Goal: Entertainment & Leisure: Browse casually

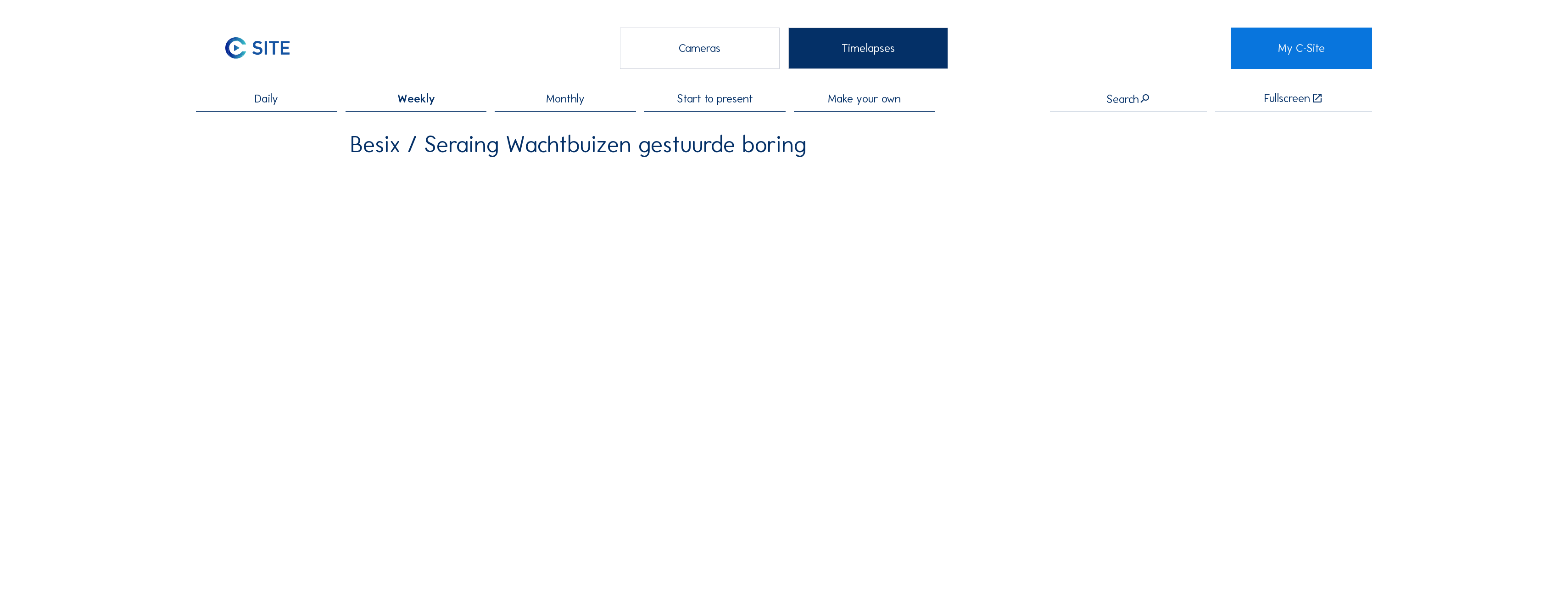
click at [266, 99] on span "Daily" at bounding box center [266, 98] width 23 height 11
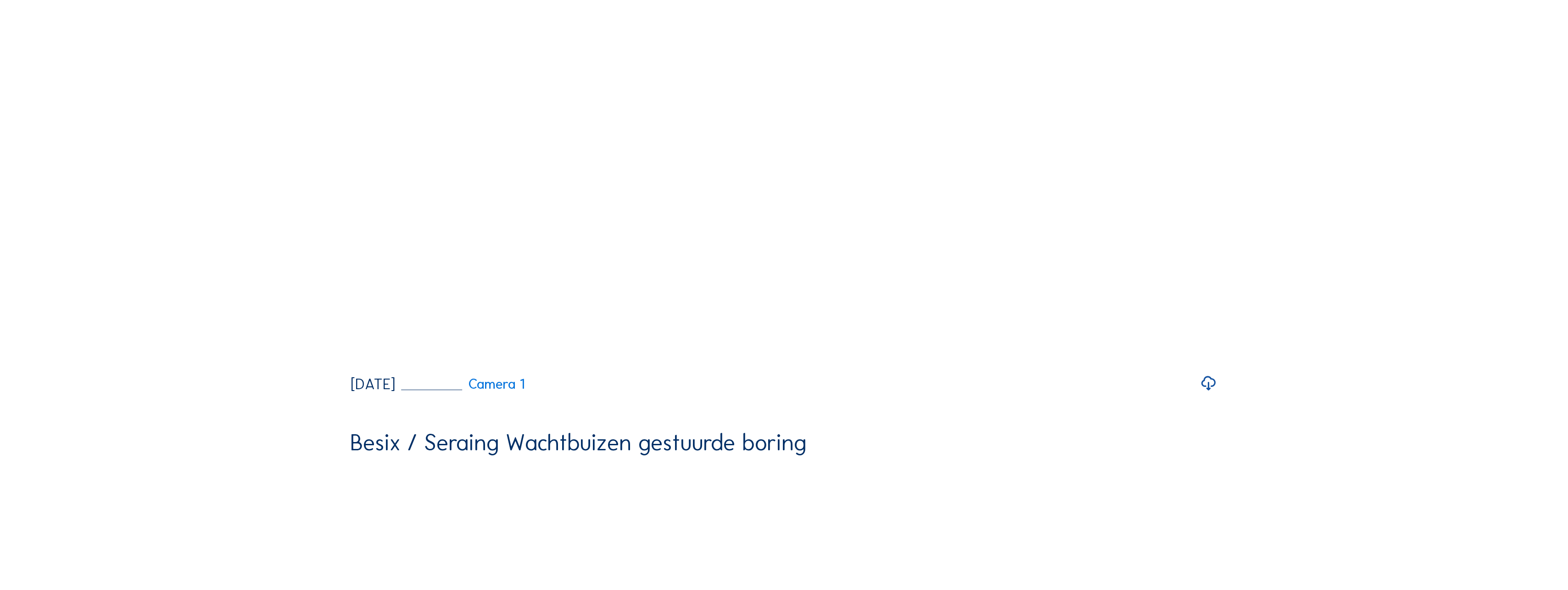
scroll to position [1883, 0]
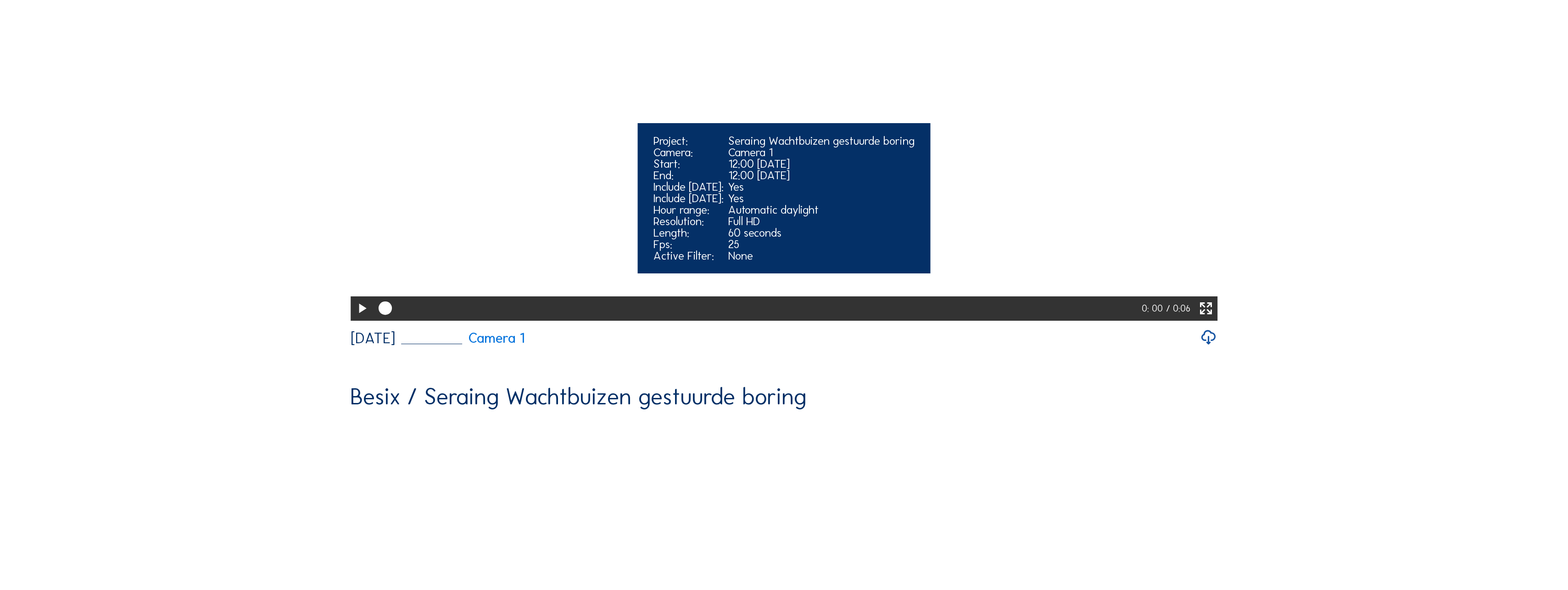
drag, startPoint x: 386, startPoint y: 463, endPoint x: 458, endPoint y: 468, distance: 72.2
click at [458, 320] on div at bounding box center [757, 308] width 768 height 23
drag, startPoint x: 467, startPoint y: 462, endPoint x: 642, endPoint y: 462, distance: 175.0
click at [642, 320] on div at bounding box center [759, 308] width 771 height 23
drag, startPoint x: 652, startPoint y: 462, endPoint x: 761, endPoint y: 461, distance: 109.0
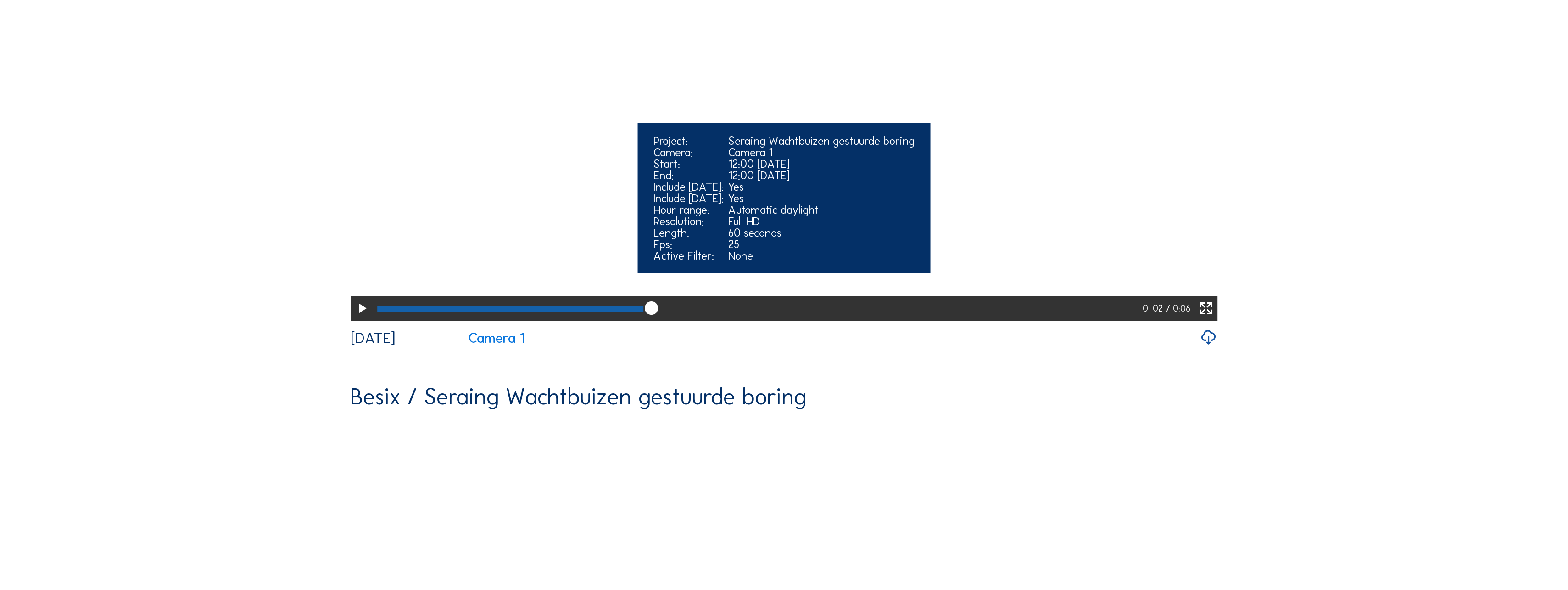
click at [761, 320] on div at bounding box center [758, 308] width 769 height 23
drag, startPoint x: 769, startPoint y: 464, endPoint x: 898, endPoint y: 467, distance: 129.0
click at [870, 320] on div at bounding box center [757, 308] width 768 height 23
drag, startPoint x: 909, startPoint y: 461, endPoint x: 1057, endPoint y: 461, distance: 148.0
click at [870, 320] on div at bounding box center [757, 308] width 768 height 23
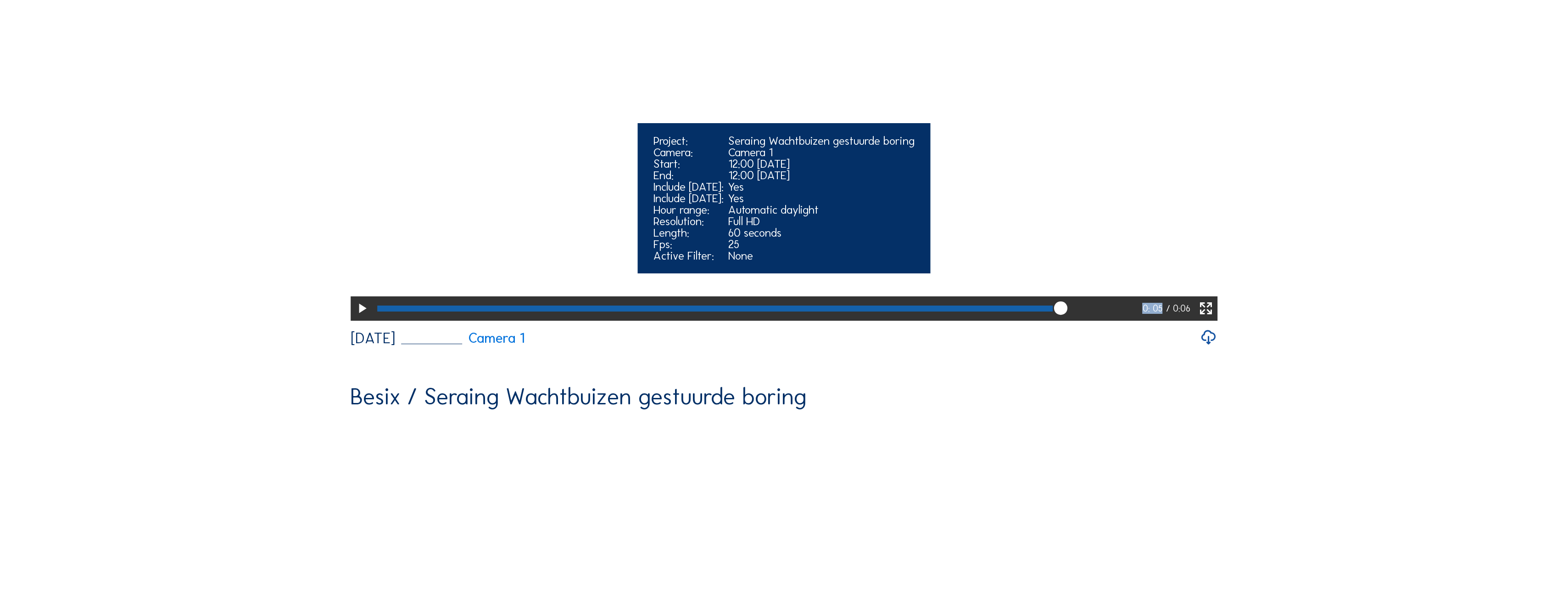
drag, startPoint x: 1064, startPoint y: 460, endPoint x: 1164, endPoint y: 460, distance: 100.0
click at [870, 320] on div "0: 05 / 0:06" at bounding box center [784, 308] width 867 height 23
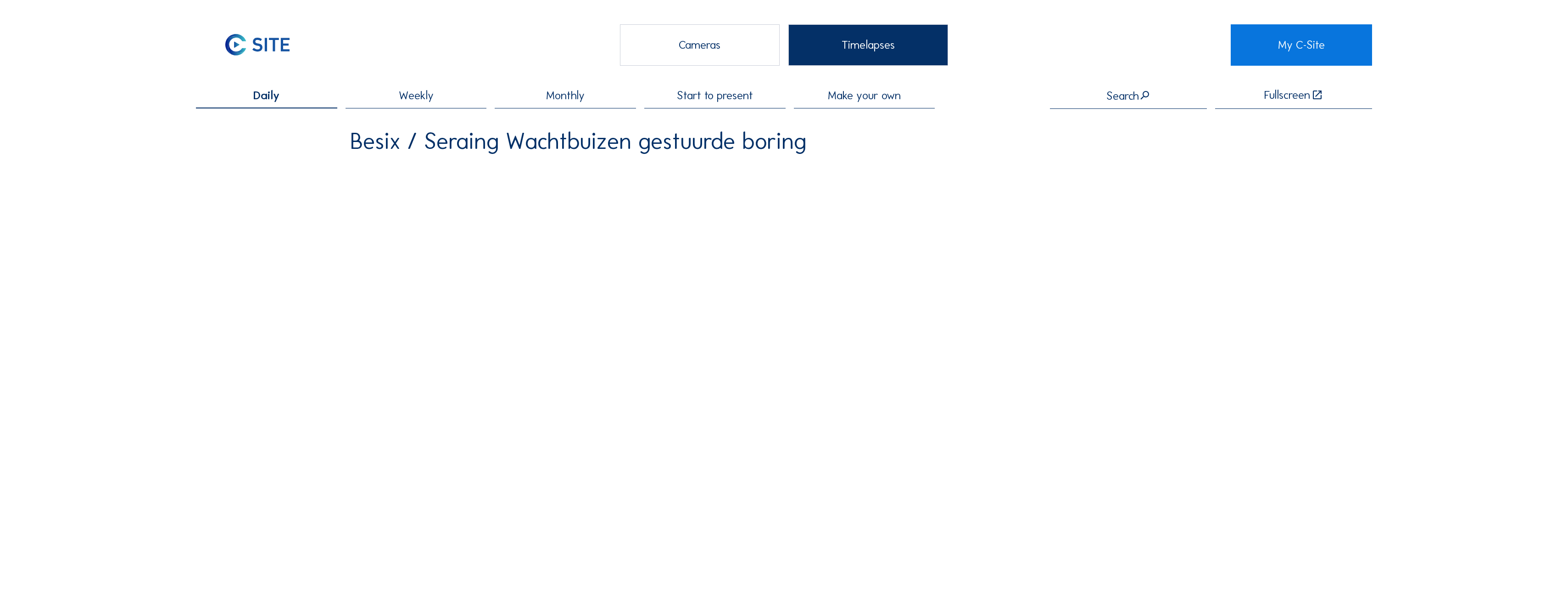
scroll to position [0, 0]
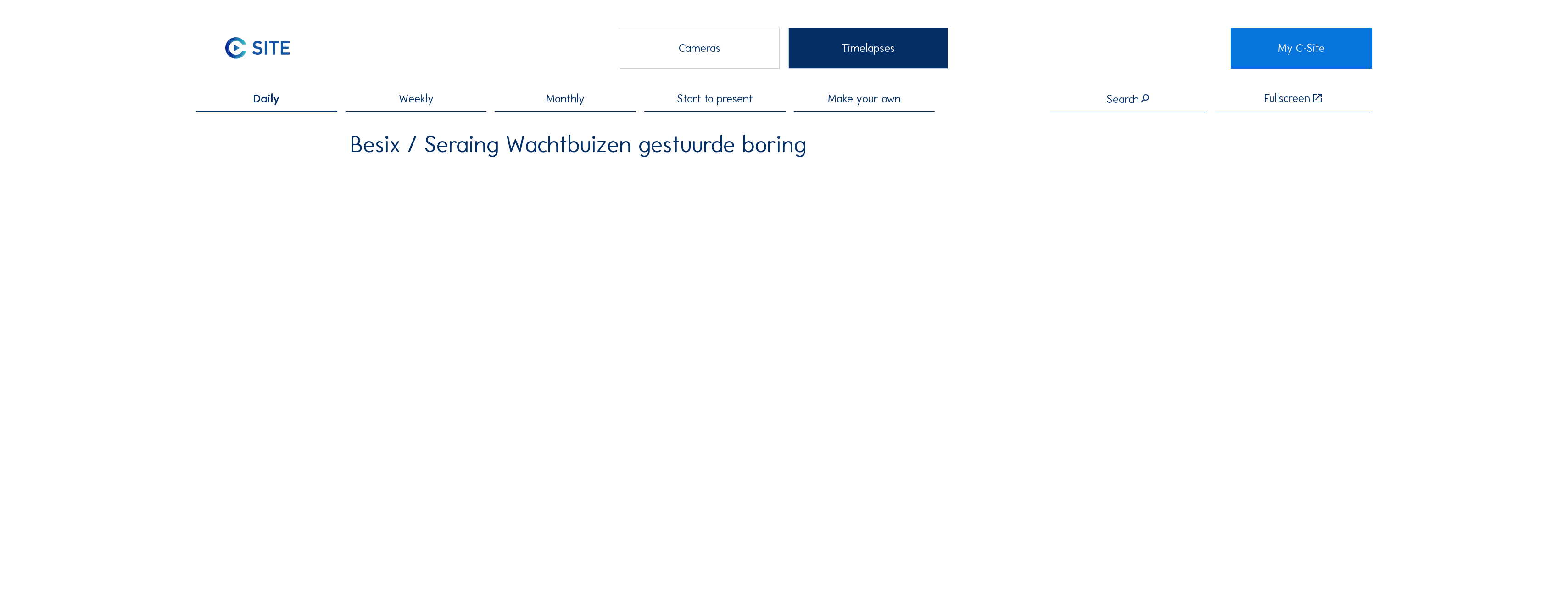
click at [721, 50] on div "Cameras" at bounding box center [700, 49] width 160 height 42
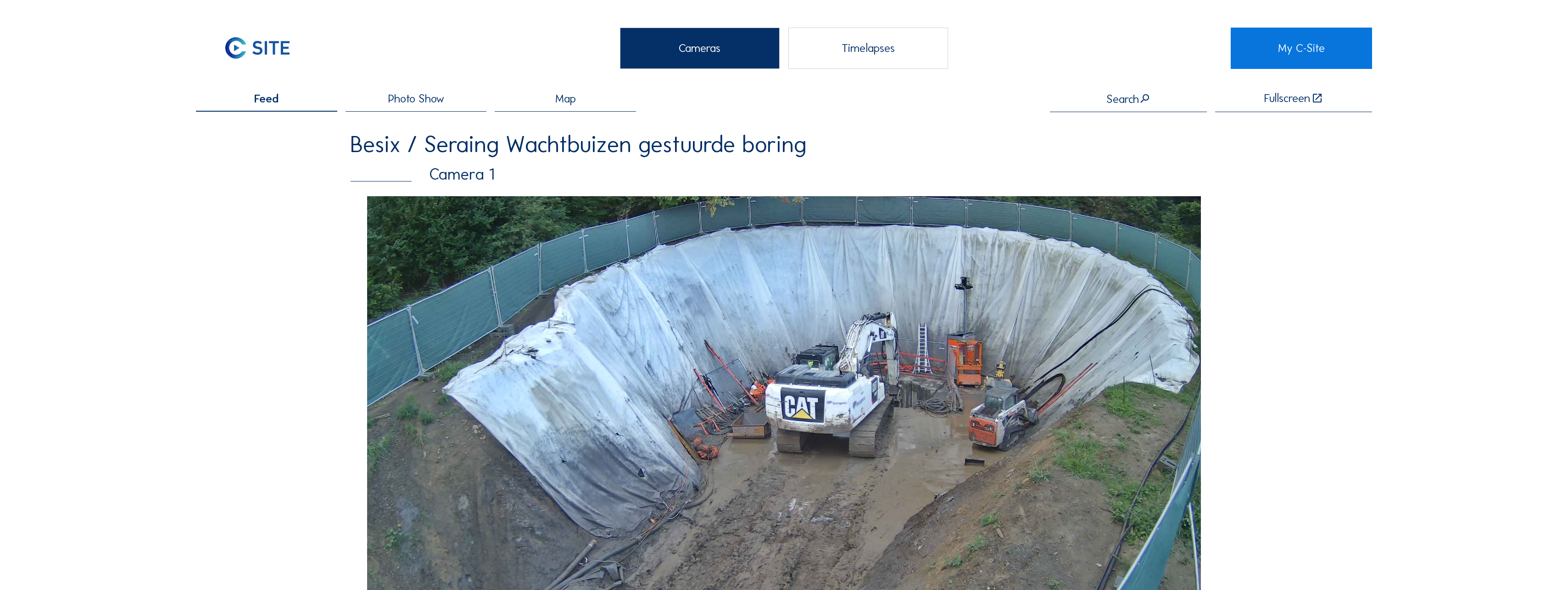
click at [436, 99] on span "Photo Show" at bounding box center [416, 98] width 56 height 11
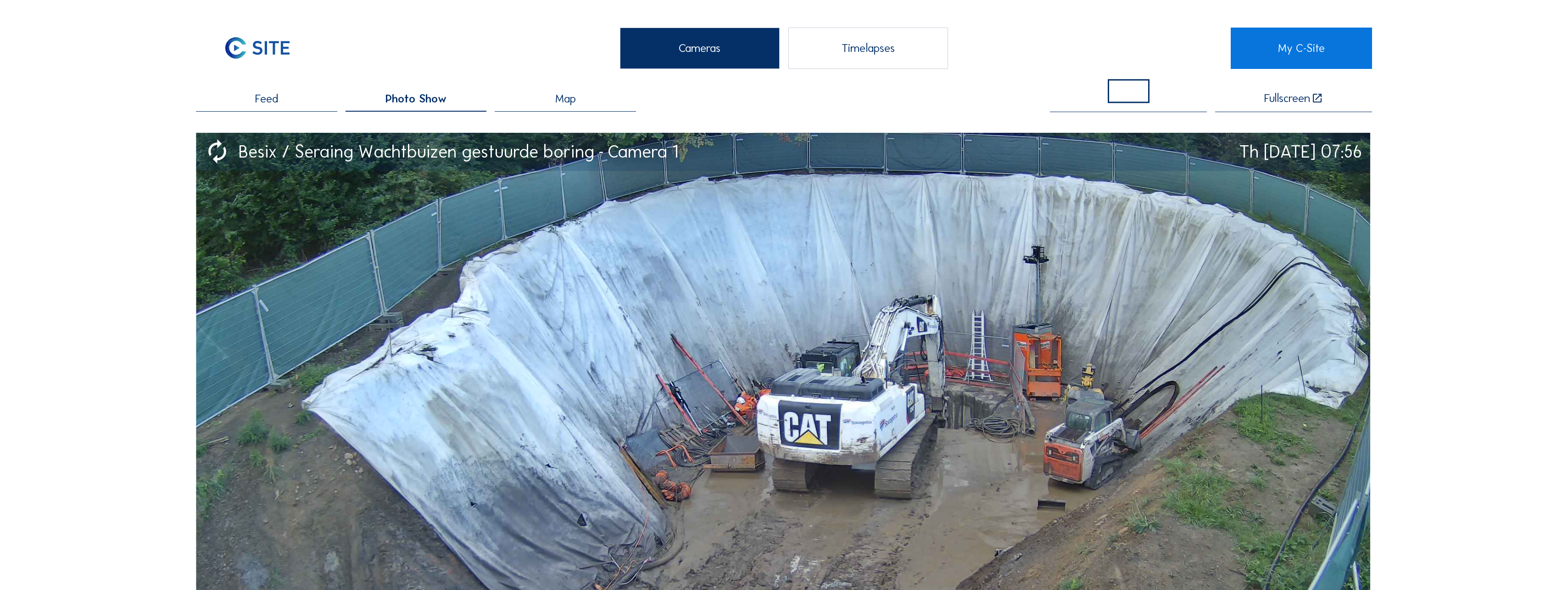
click at [260, 103] on span "Feed" at bounding box center [267, 98] width 23 height 11
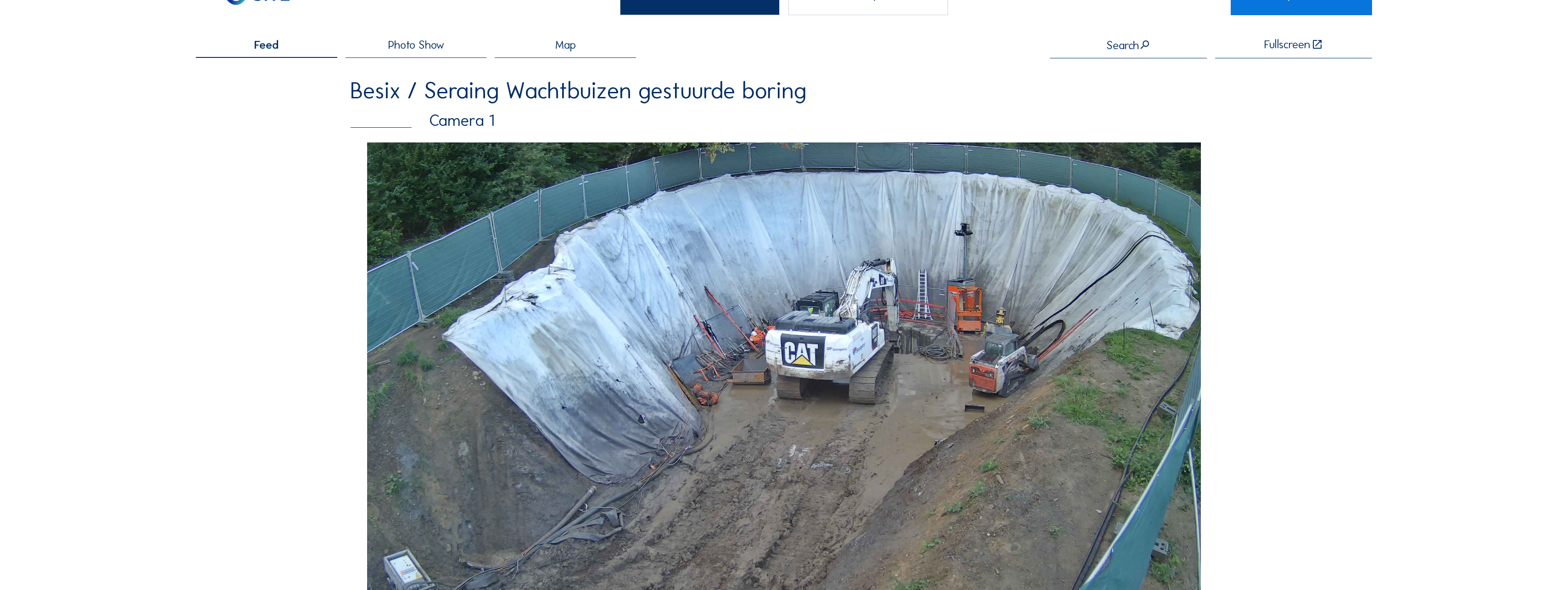
scroll to position [46, 0]
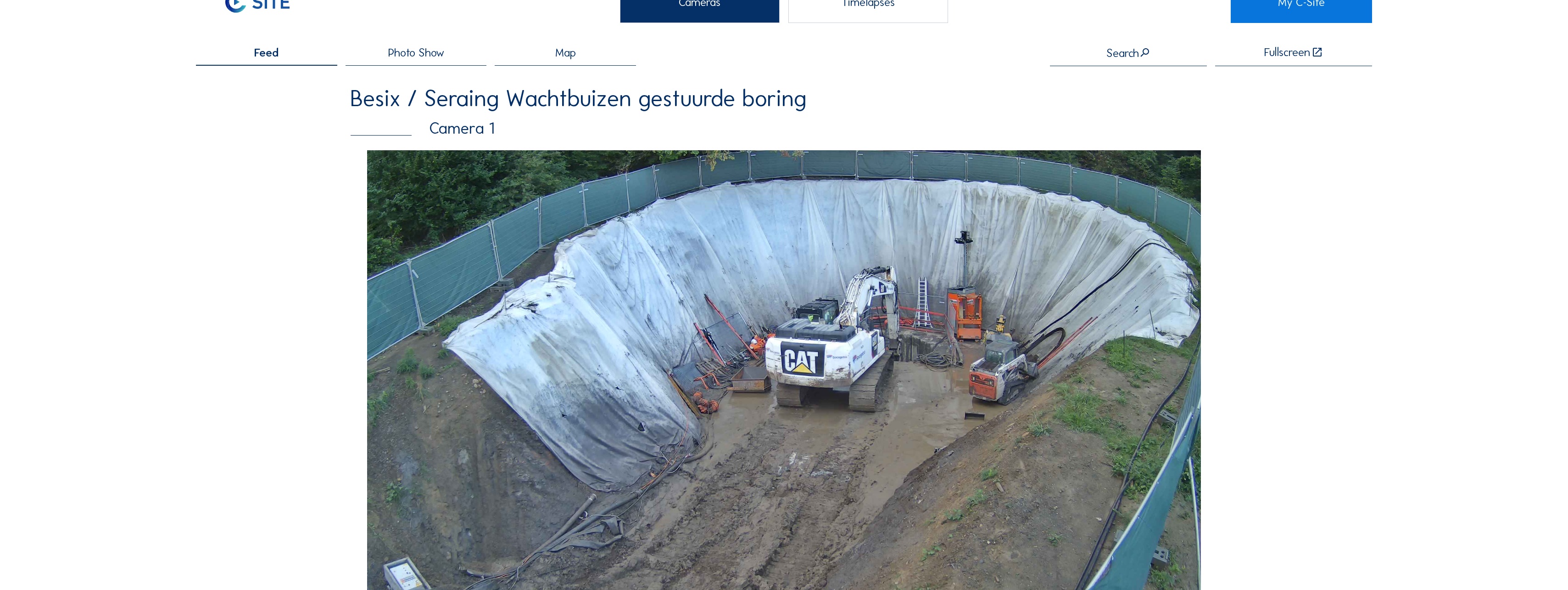
click at [432, 58] on span "Photo Show" at bounding box center [416, 52] width 56 height 11
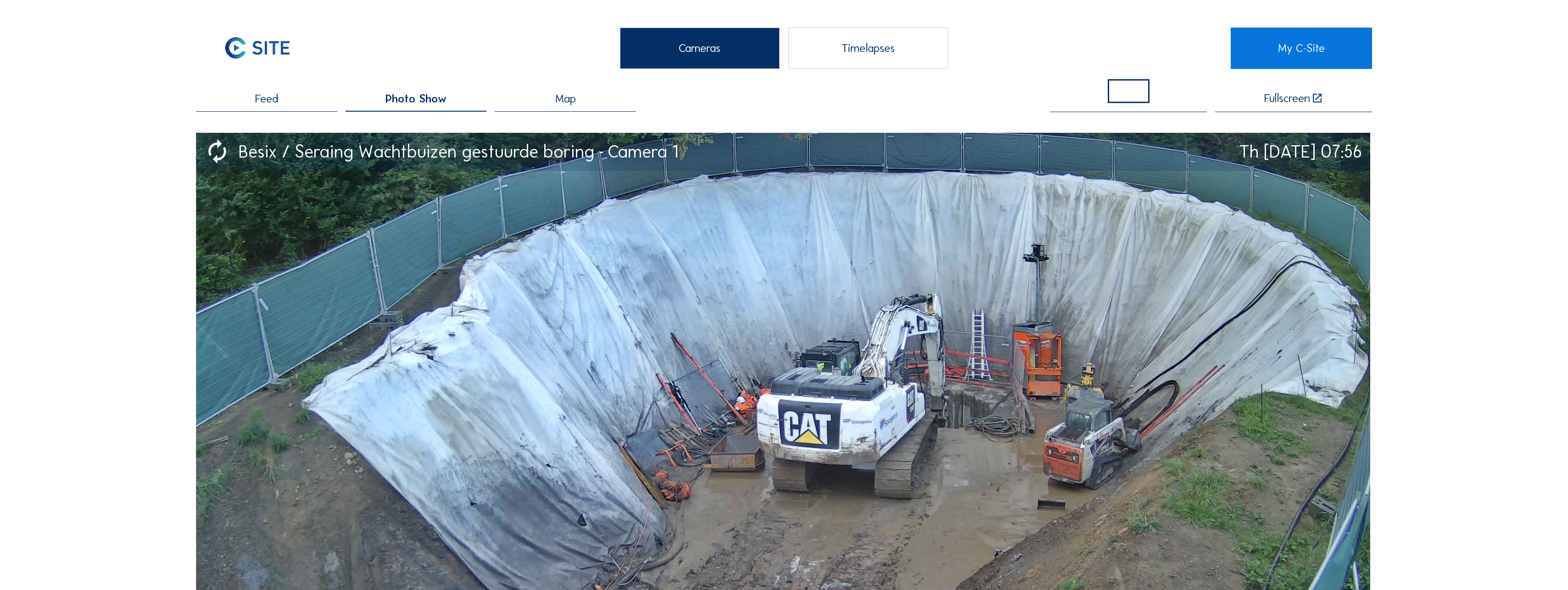
click at [870, 51] on div "Timelapses" at bounding box center [868, 49] width 160 height 42
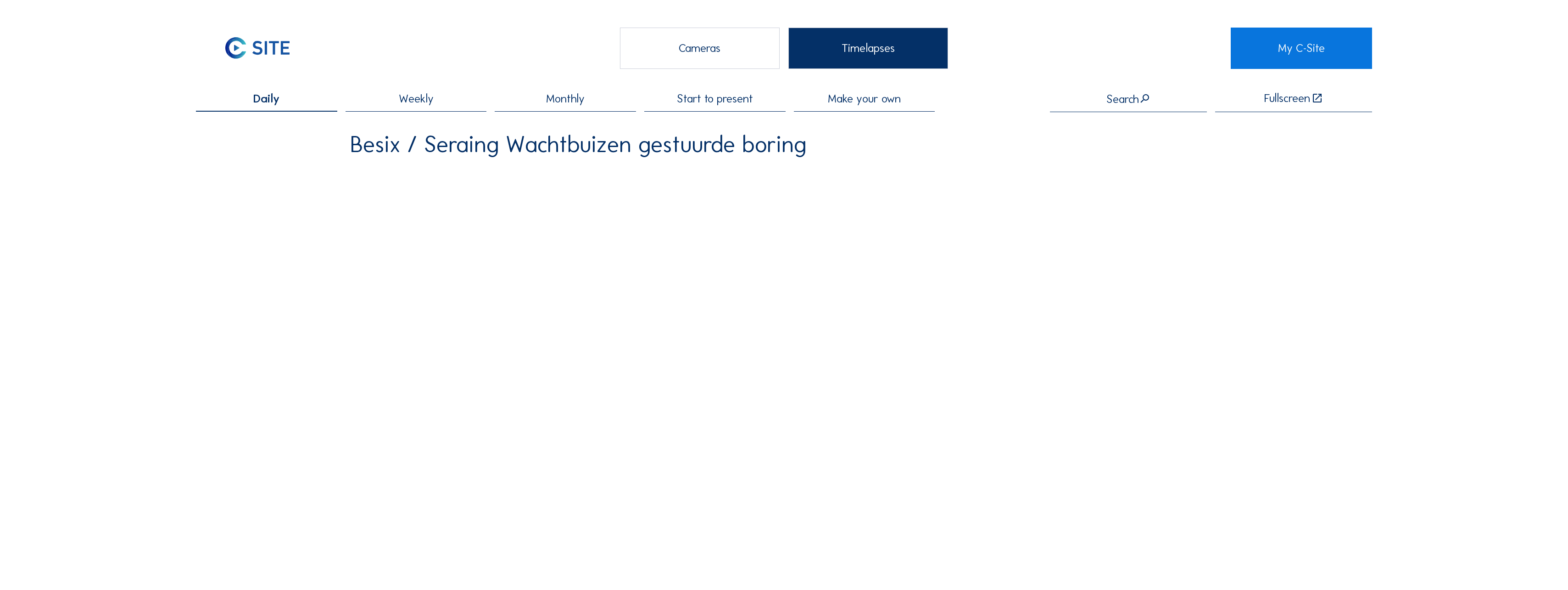
click at [416, 102] on span "Weekly" at bounding box center [416, 98] width 35 height 11
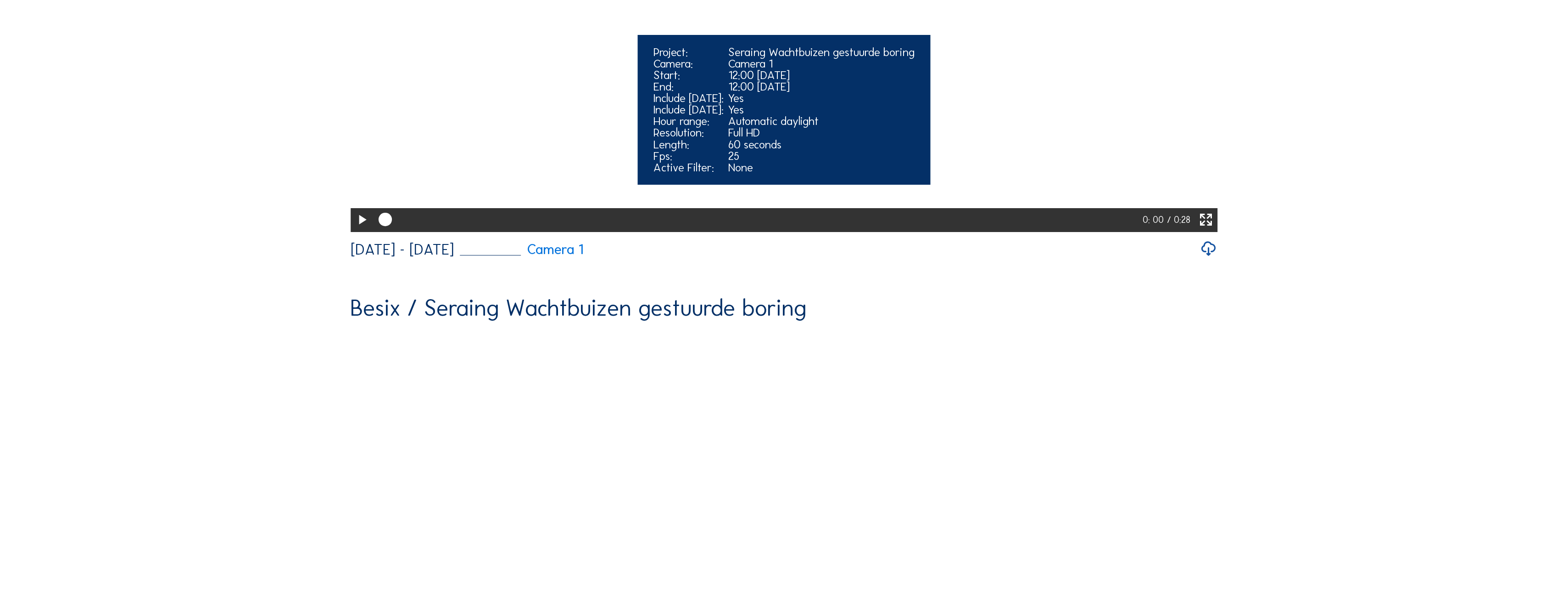
scroll to position [229, 0]
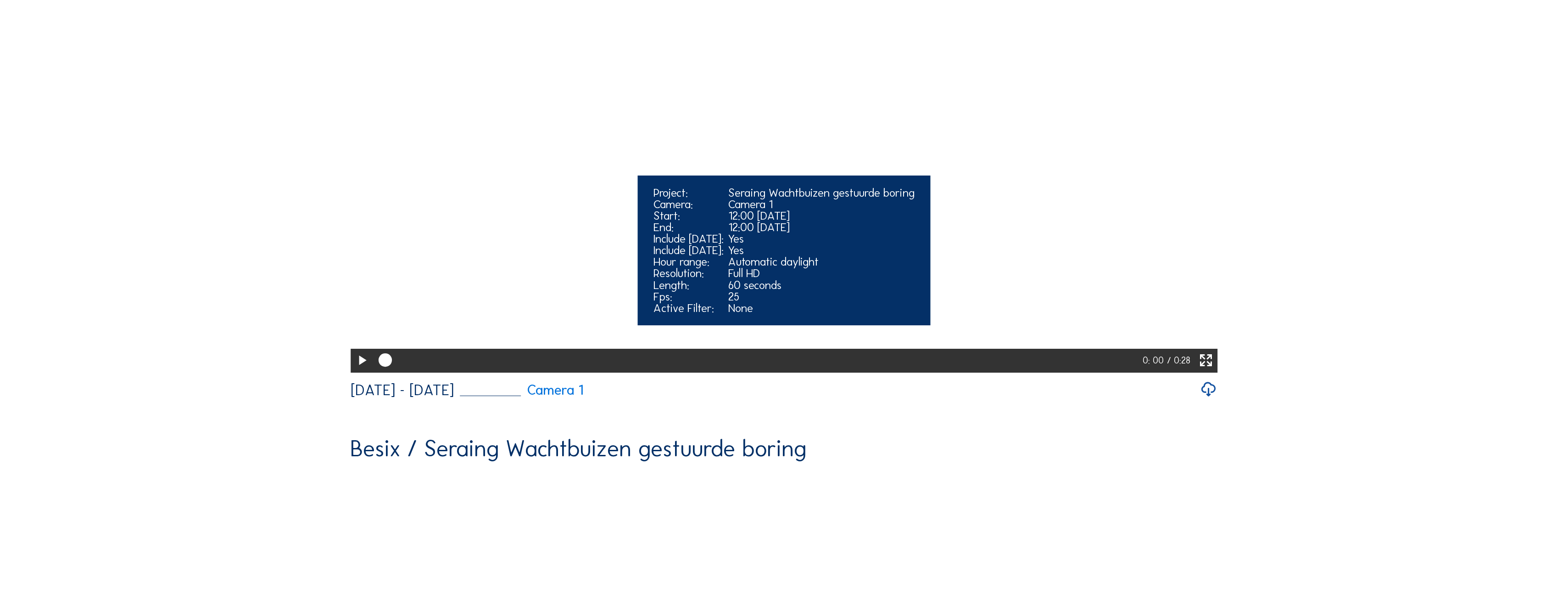
drag, startPoint x: 380, startPoint y: 394, endPoint x: 693, endPoint y: 392, distance: 313.0
click at [693, 373] on div at bounding box center [758, 360] width 769 height 23
drag, startPoint x: 388, startPoint y: 397, endPoint x: 594, endPoint y: 396, distance: 206.0
click at [594, 373] on div at bounding box center [760, 360] width 774 height 23
drag, startPoint x: 603, startPoint y: 394, endPoint x: 857, endPoint y: 406, distance: 254.3
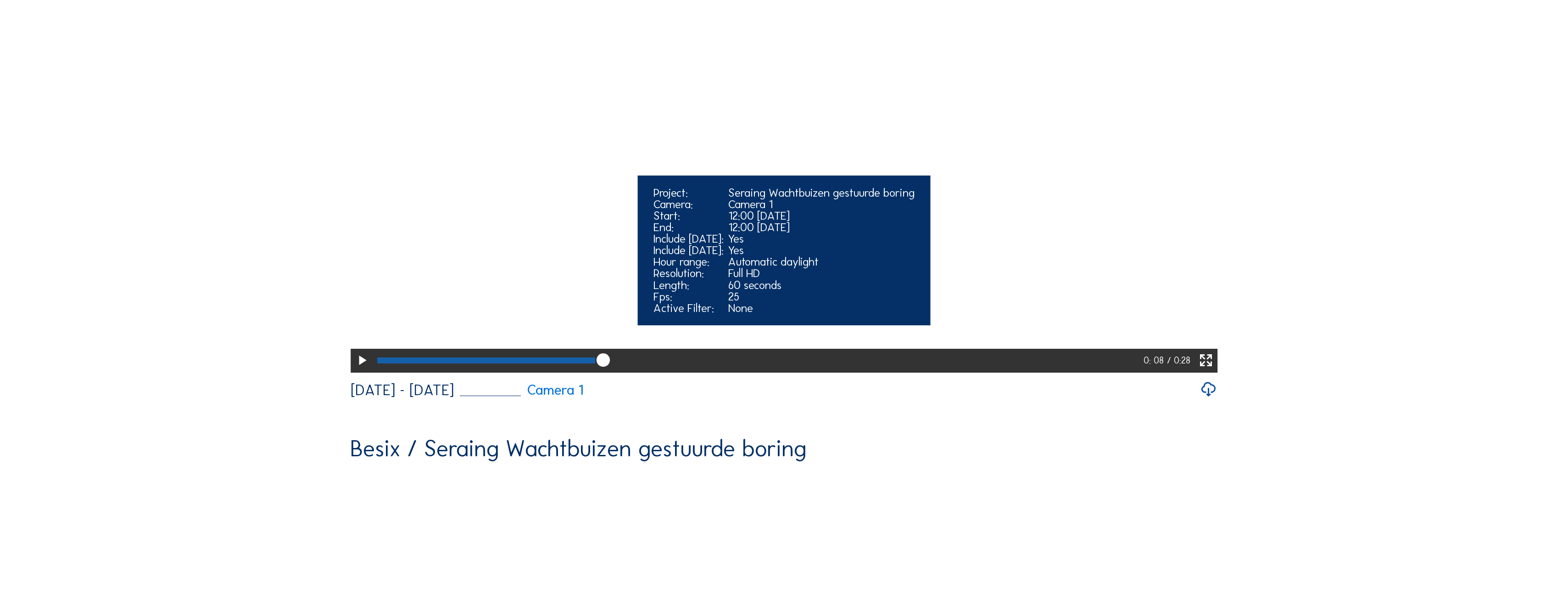
click at [857, 373] on div at bounding box center [758, 360] width 770 height 23
drag, startPoint x: 869, startPoint y: 398, endPoint x: 1064, endPoint y: 398, distance: 195.0
click at [870, 373] on div at bounding box center [760, 360] width 773 height 23
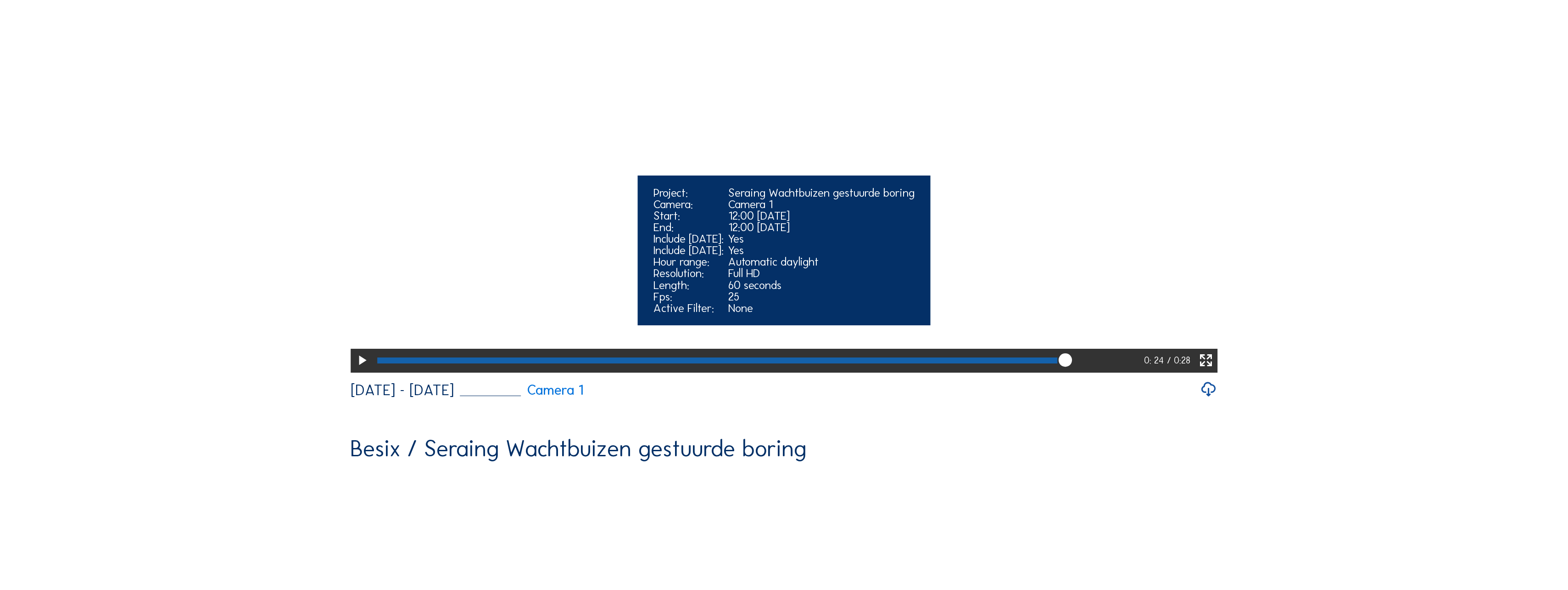
click at [870, 373] on div at bounding box center [759, 360] width 771 height 23
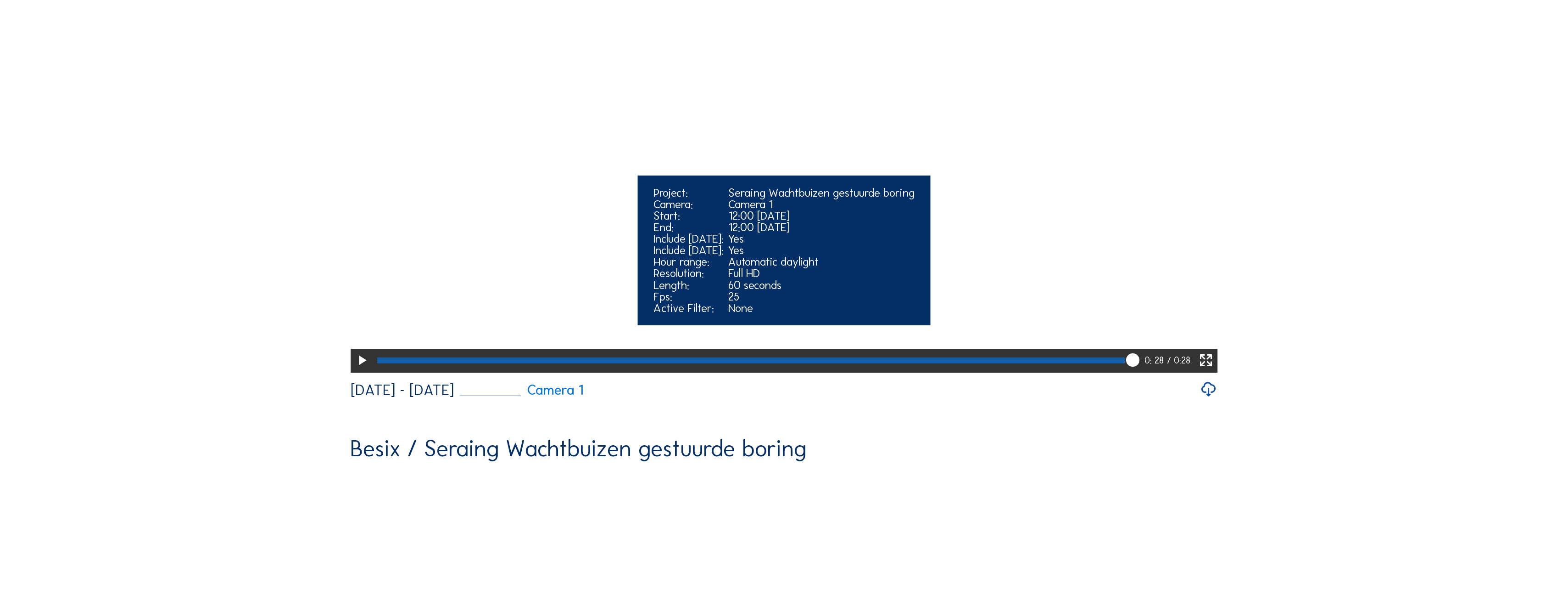
drag, startPoint x: 1137, startPoint y: 401, endPoint x: 1146, endPoint y: 400, distance: 9.1
click at [870, 373] on div "0: 28 / 0:28" at bounding box center [784, 360] width 867 height 23
click at [870, 363] on div at bounding box center [751, 360] width 748 height 6
click at [870, 363] on div at bounding box center [748, 360] width 740 height 6
click at [870, 363] on div at bounding box center [740, 360] width 725 height 6
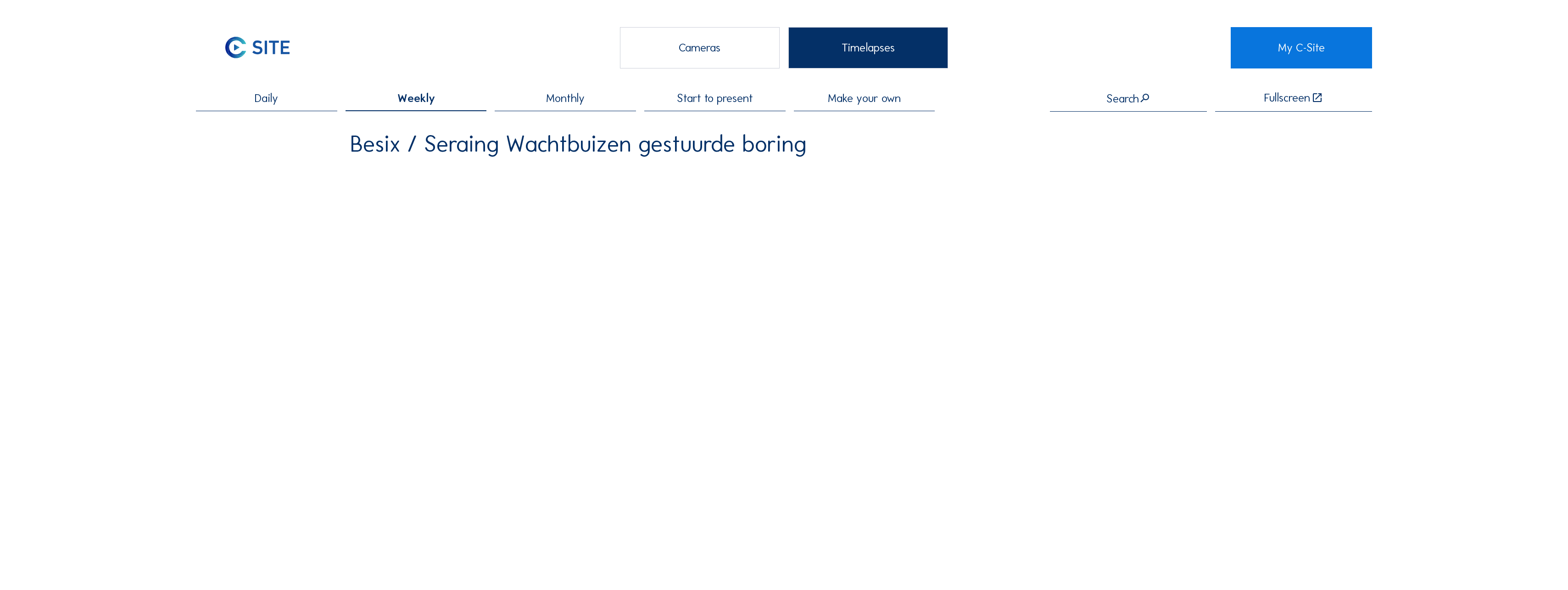
scroll to position [0, 0]
click at [301, 97] on div "Daily" at bounding box center [267, 103] width 142 height 19
click at [703, 51] on div "Cameras" at bounding box center [700, 49] width 160 height 42
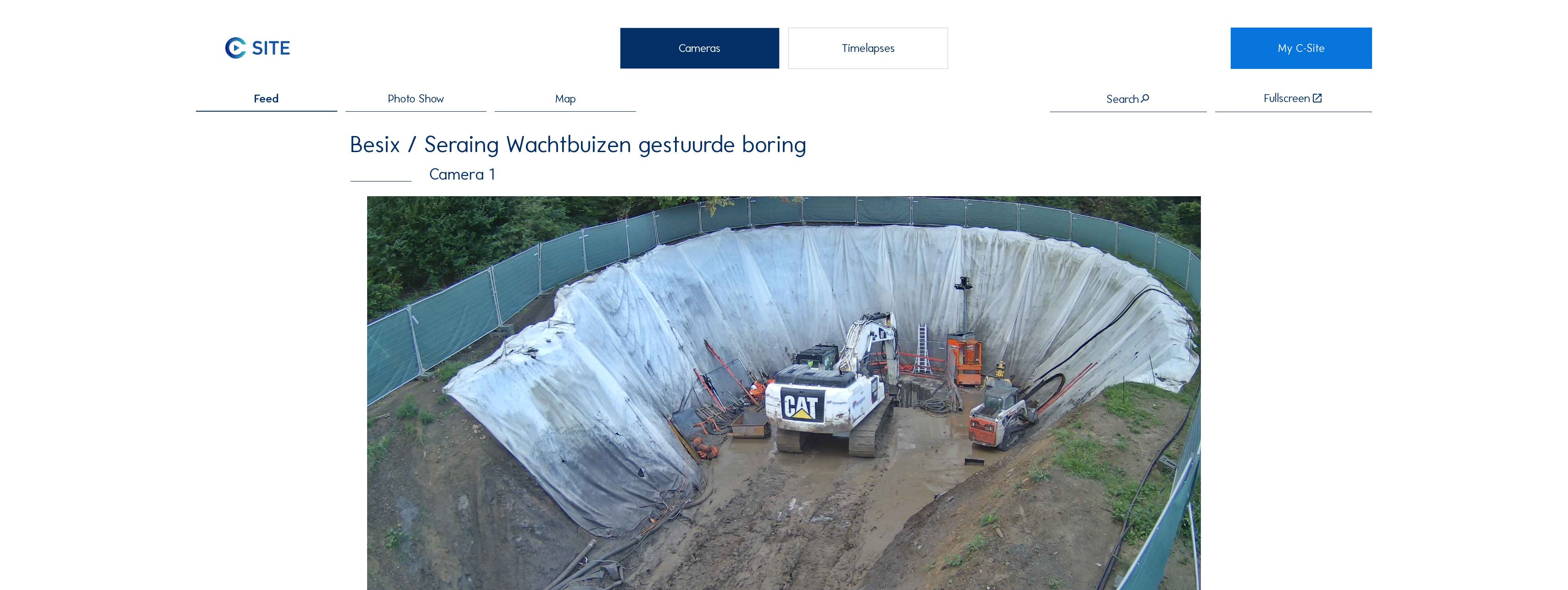
click at [775, 293] on img at bounding box center [784, 432] width 833 height 472
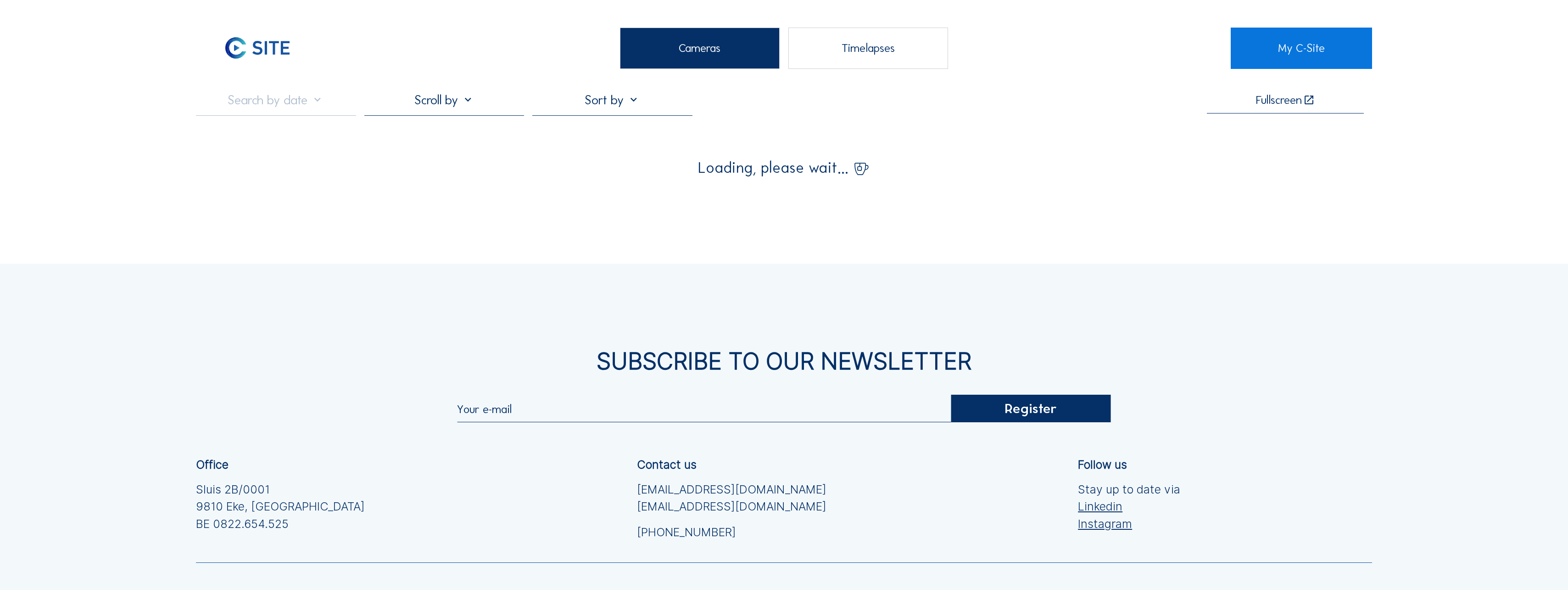
click at [775, 293] on div "Subscribe to our newsletter Register Office Sluis 2B/0001 [GEOGRAPHIC_DATA] [PH…" at bounding box center [784, 496] width 1568 height 467
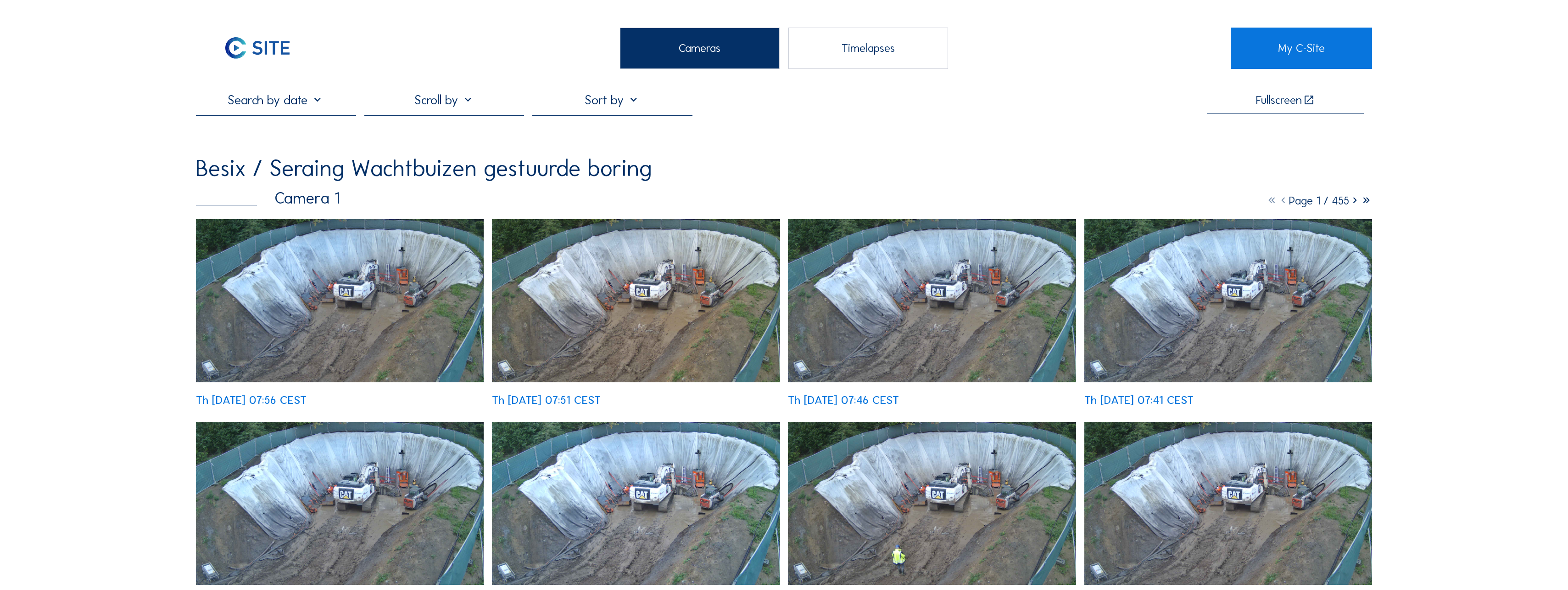
click at [870, 205] on icon at bounding box center [1354, 201] width 11 height 14
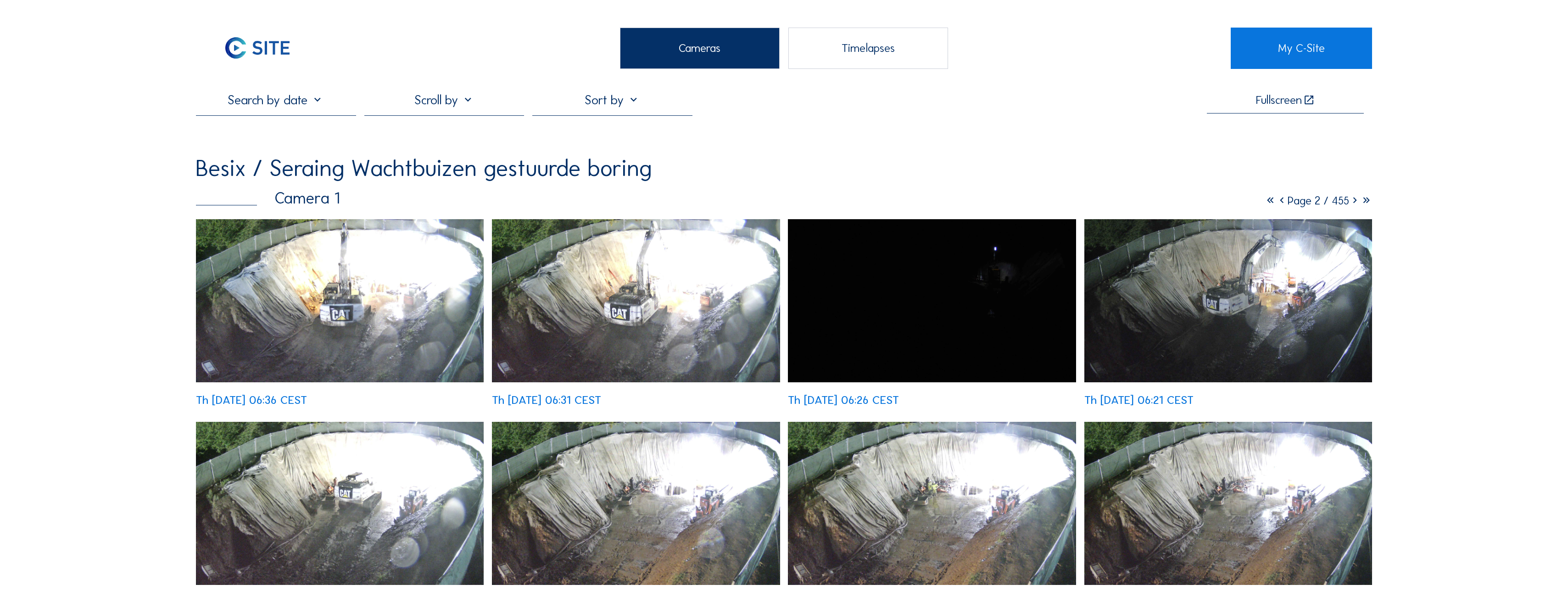
click at [870, 205] on icon at bounding box center [1354, 201] width 11 height 14
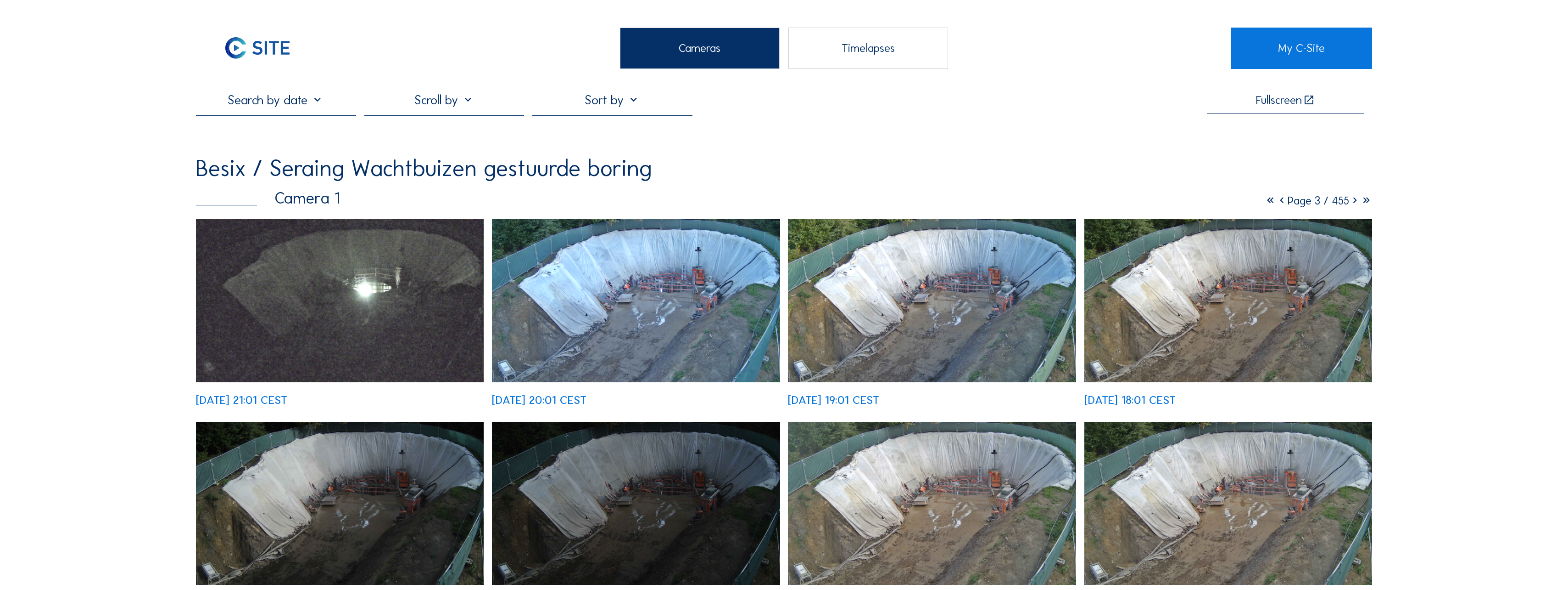
click at [870, 205] on icon at bounding box center [1354, 201] width 11 height 14
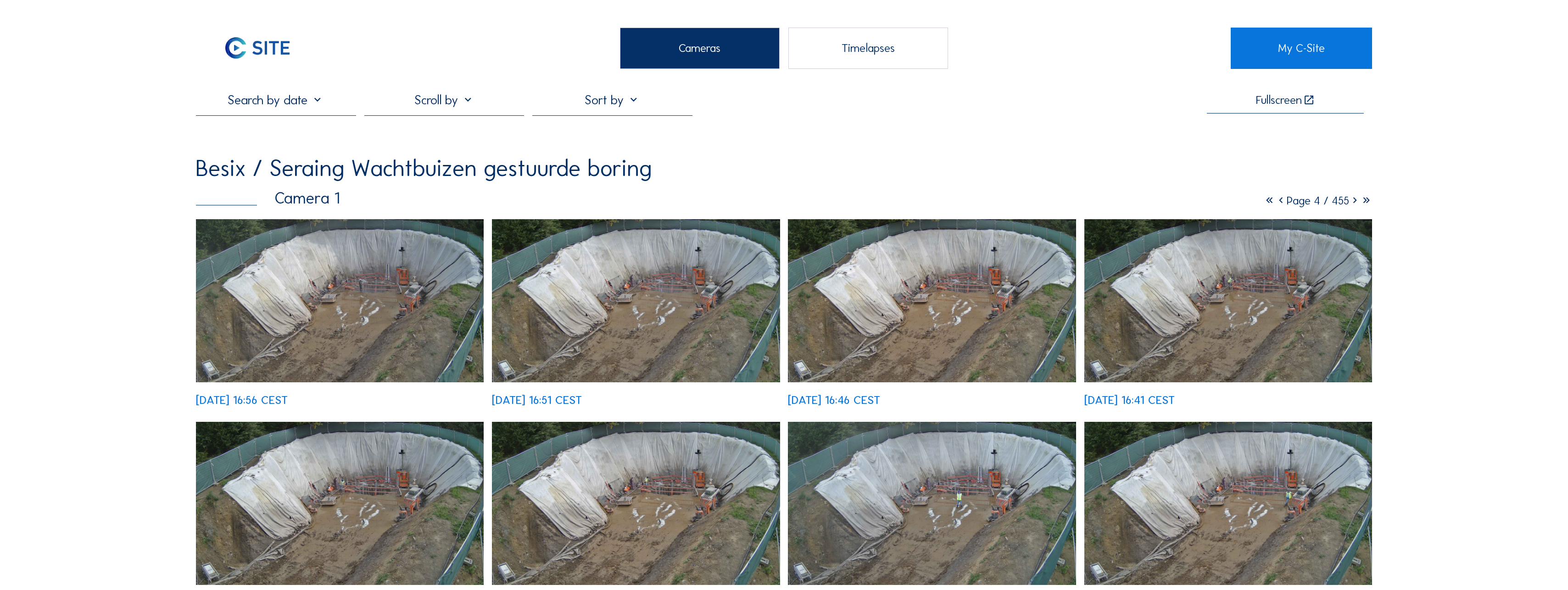
click at [870, 205] on icon at bounding box center [1354, 201] width 11 height 14
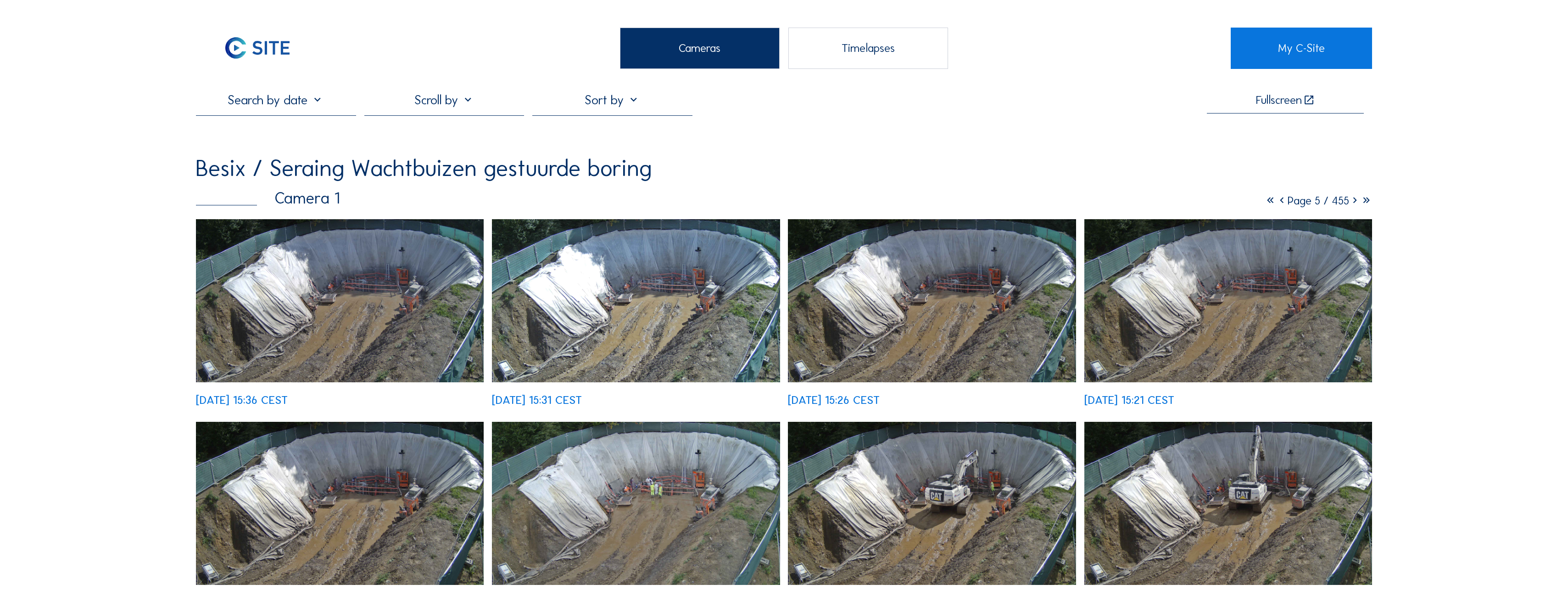
click at [870, 205] on icon at bounding box center [1354, 201] width 11 height 14
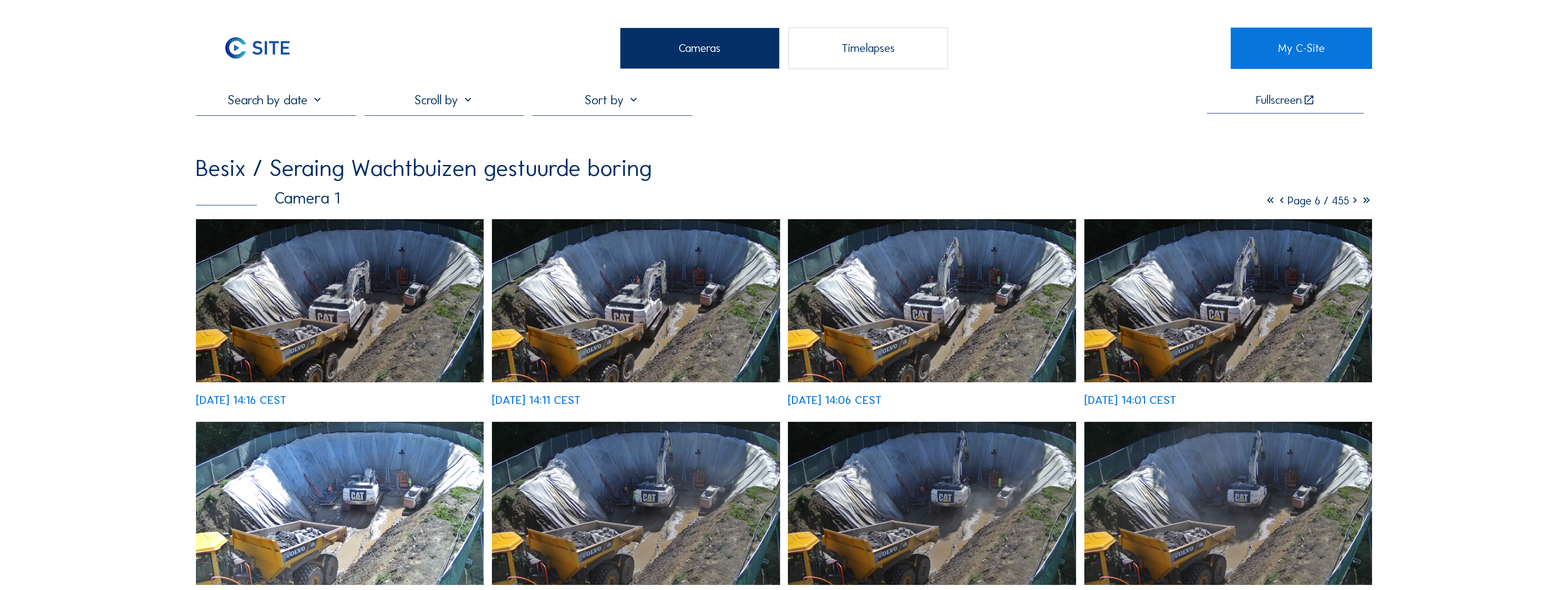
click at [870, 205] on icon at bounding box center [1354, 201] width 11 height 14
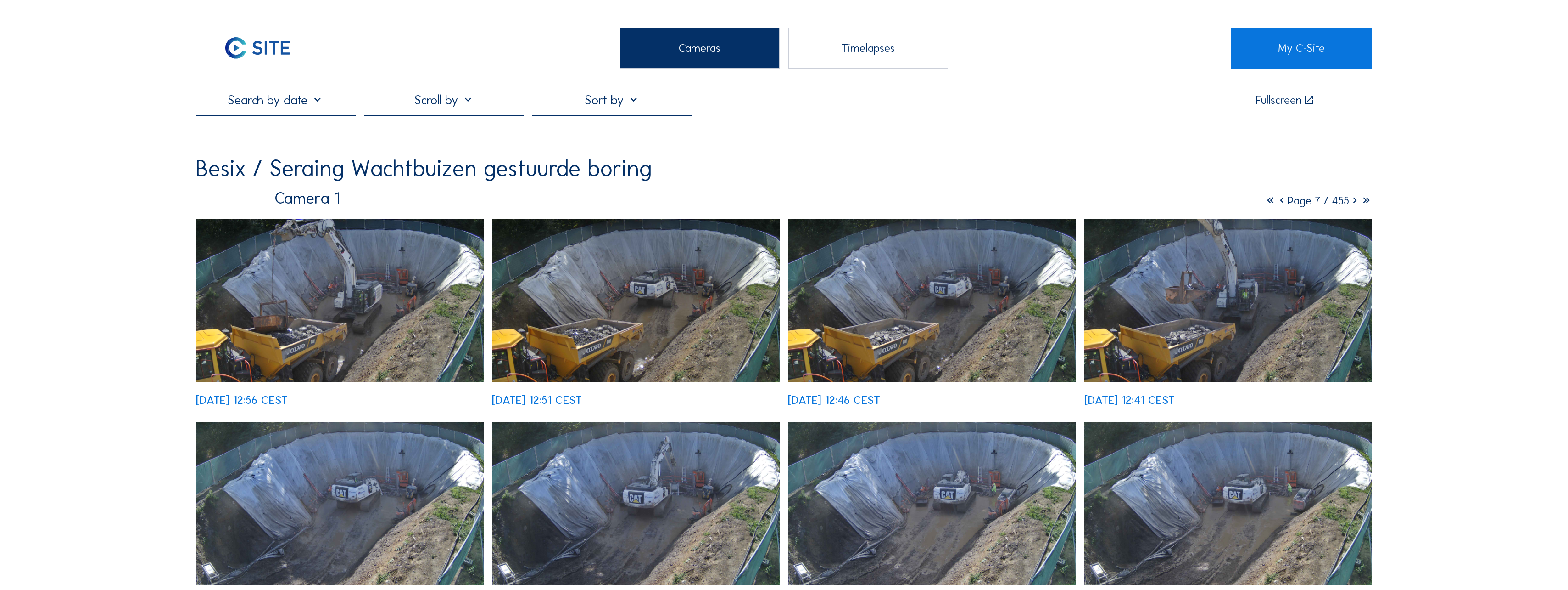
click at [870, 205] on icon at bounding box center [1354, 201] width 11 height 14
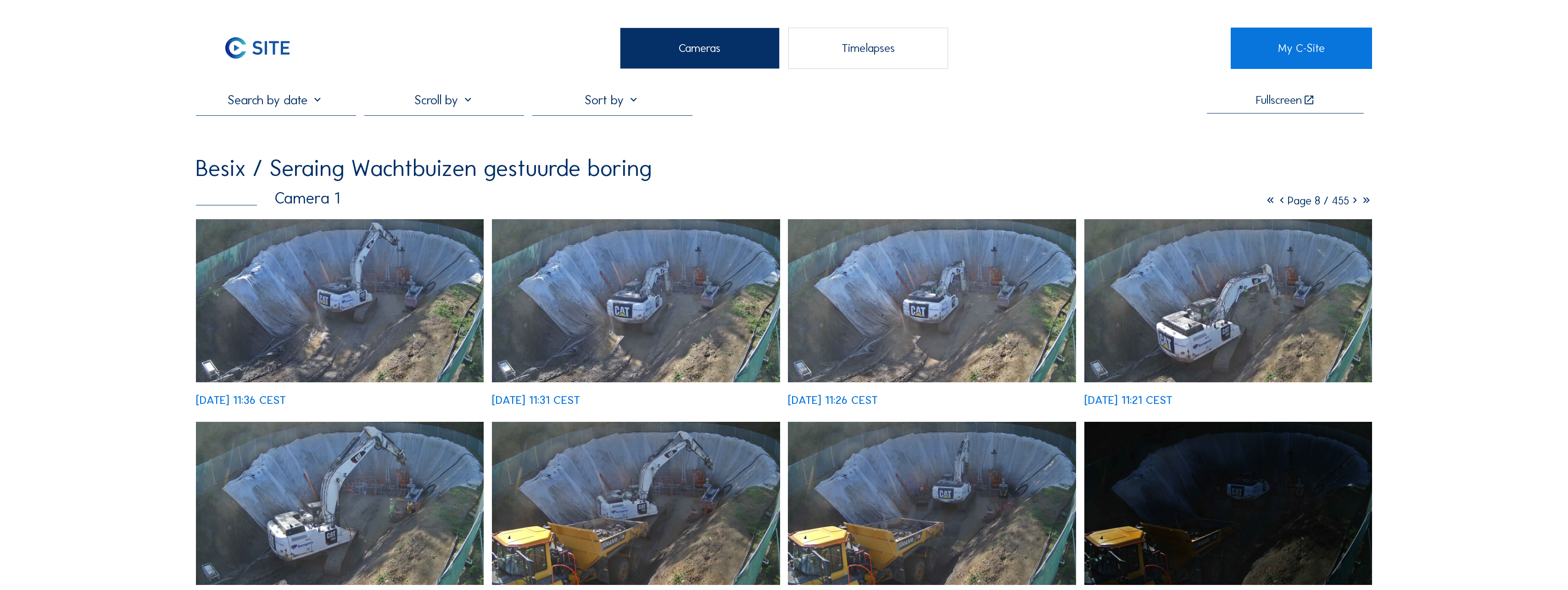
click at [870, 205] on icon at bounding box center [1354, 201] width 11 height 14
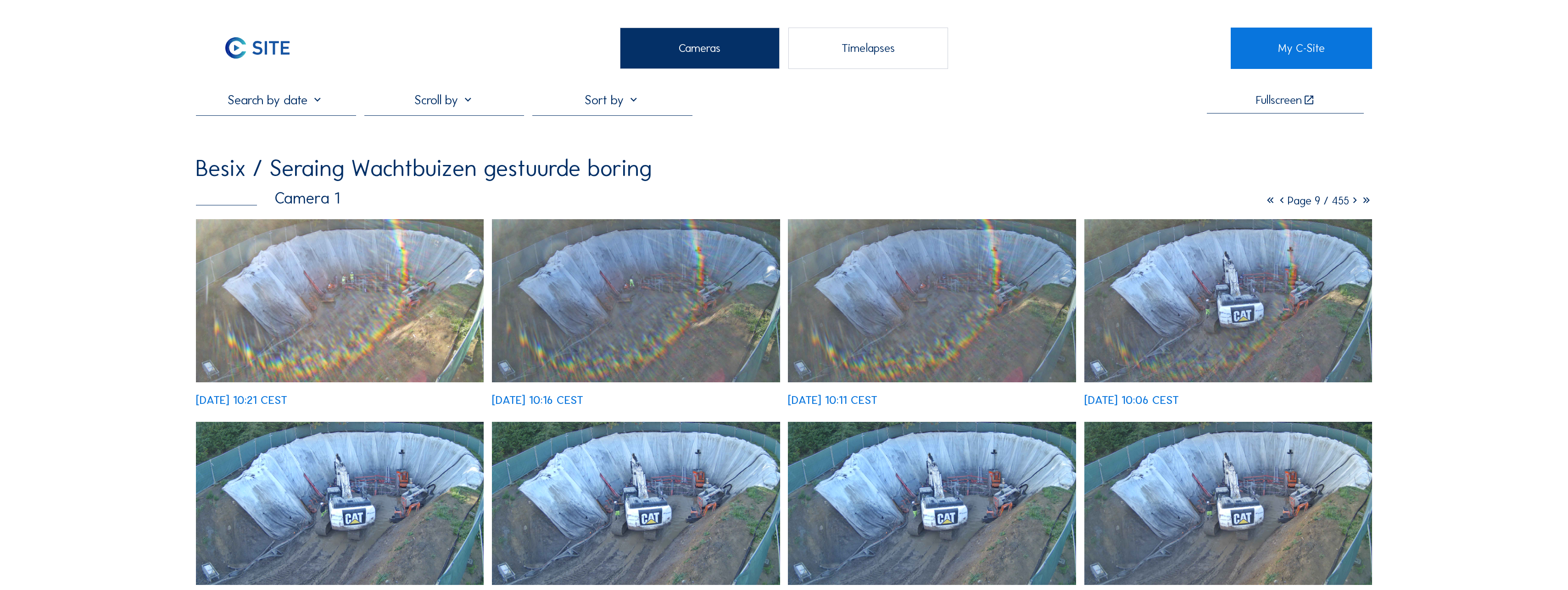
click at [870, 205] on icon at bounding box center [1354, 201] width 11 height 14
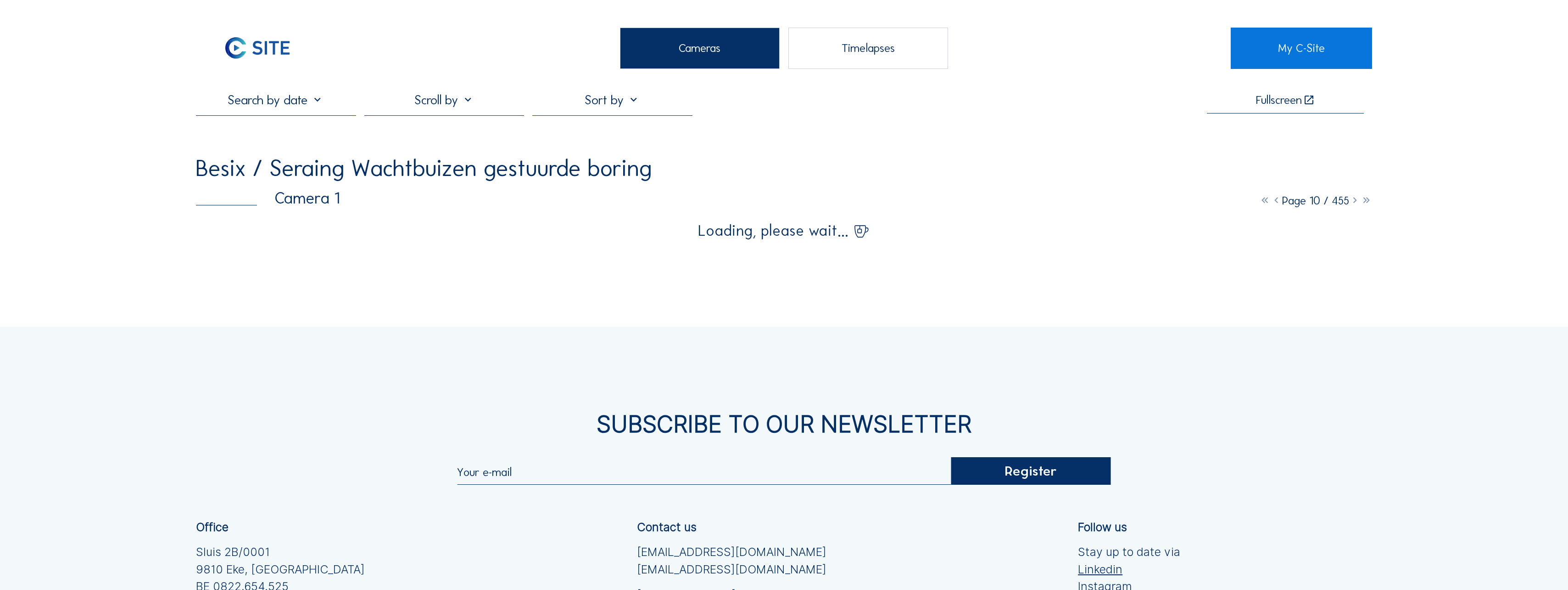
click at [870, 205] on icon at bounding box center [1354, 201] width 11 height 14
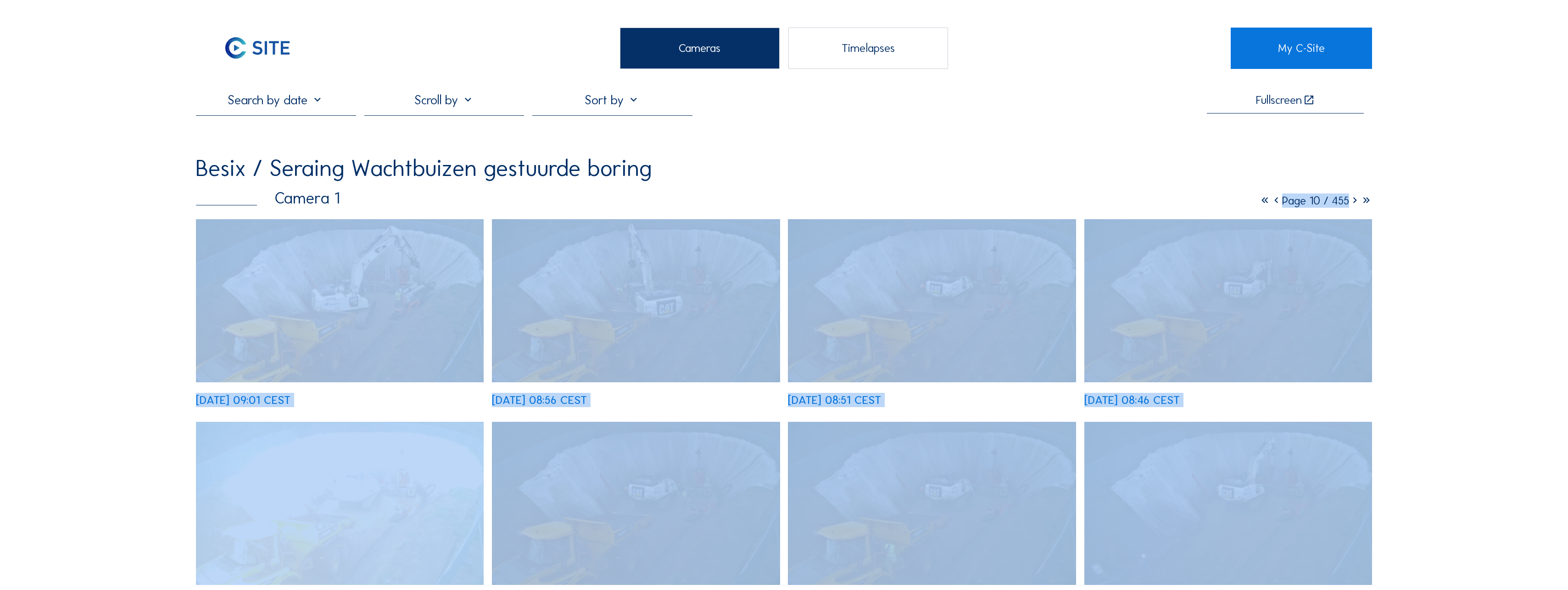
drag, startPoint x: 1354, startPoint y: 205, endPoint x: 1440, endPoint y: 235, distance: 91.1
click at [870, 202] on icon at bounding box center [1354, 201] width 11 height 14
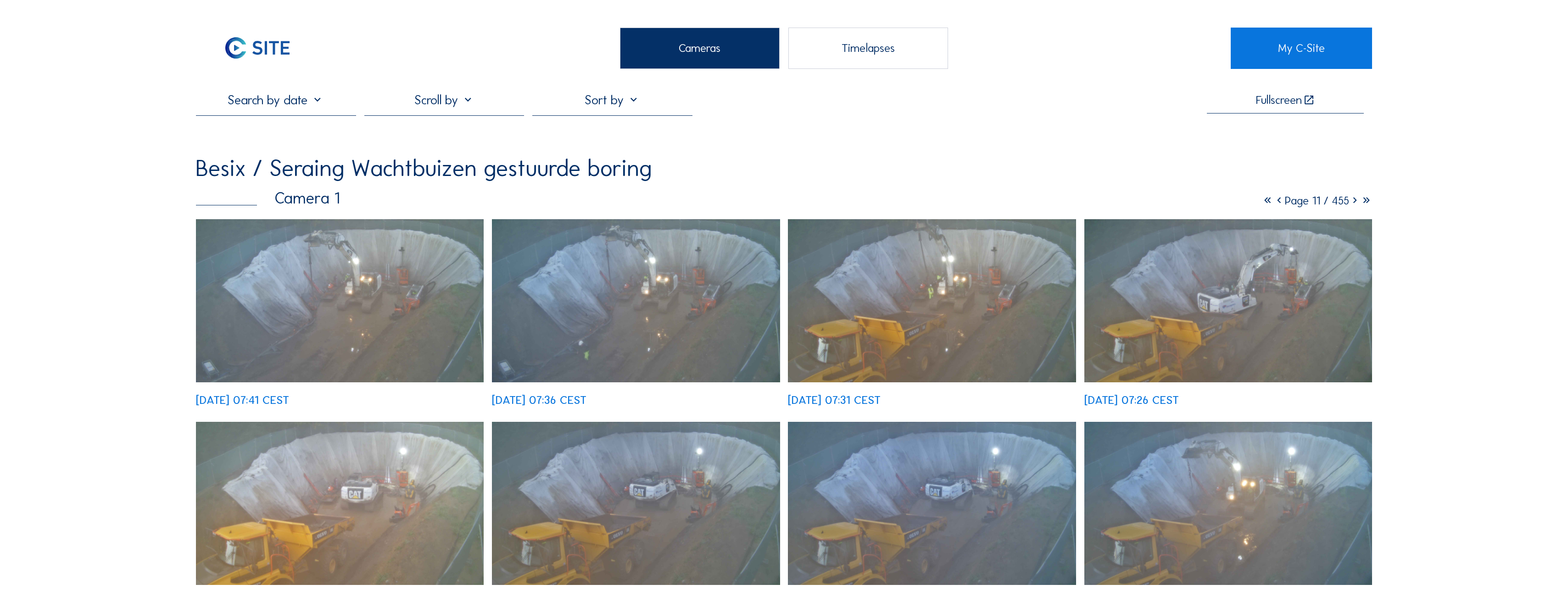
click at [870, 202] on icon at bounding box center [1354, 201] width 11 height 14
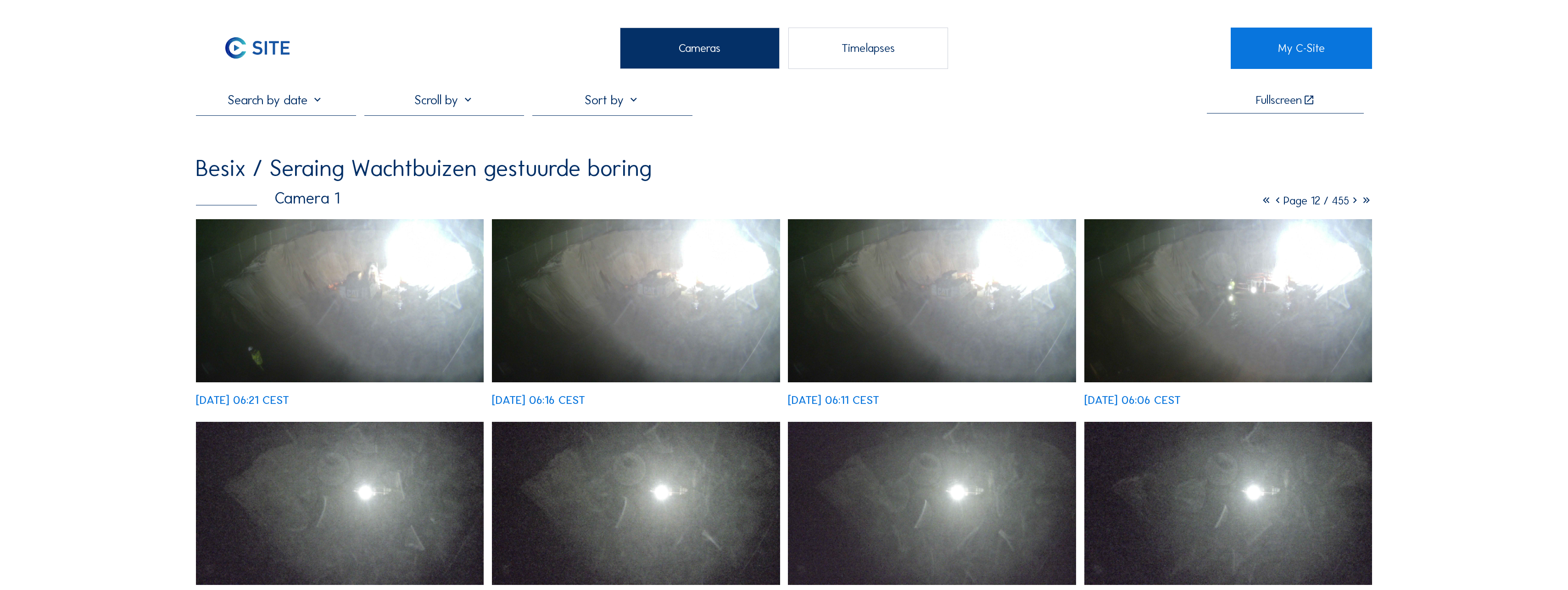
click at [870, 202] on icon at bounding box center [1354, 201] width 11 height 14
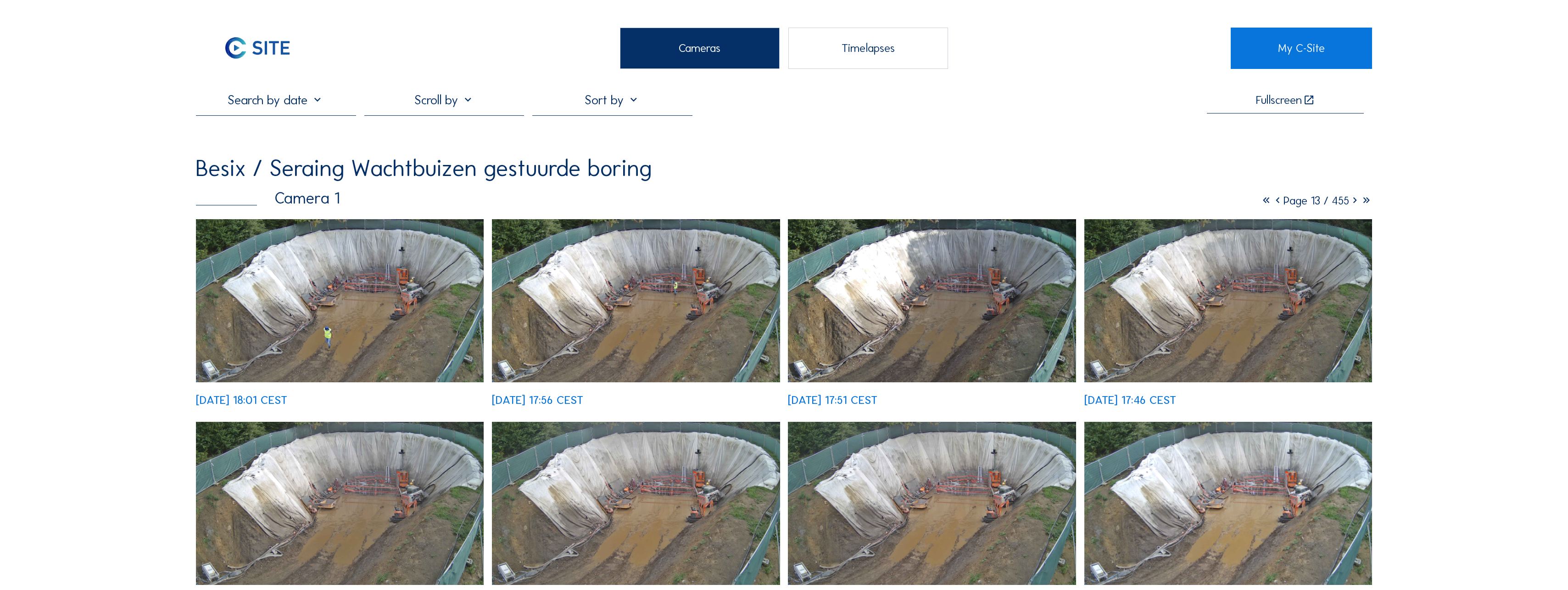
click at [870, 202] on icon at bounding box center [1354, 201] width 11 height 14
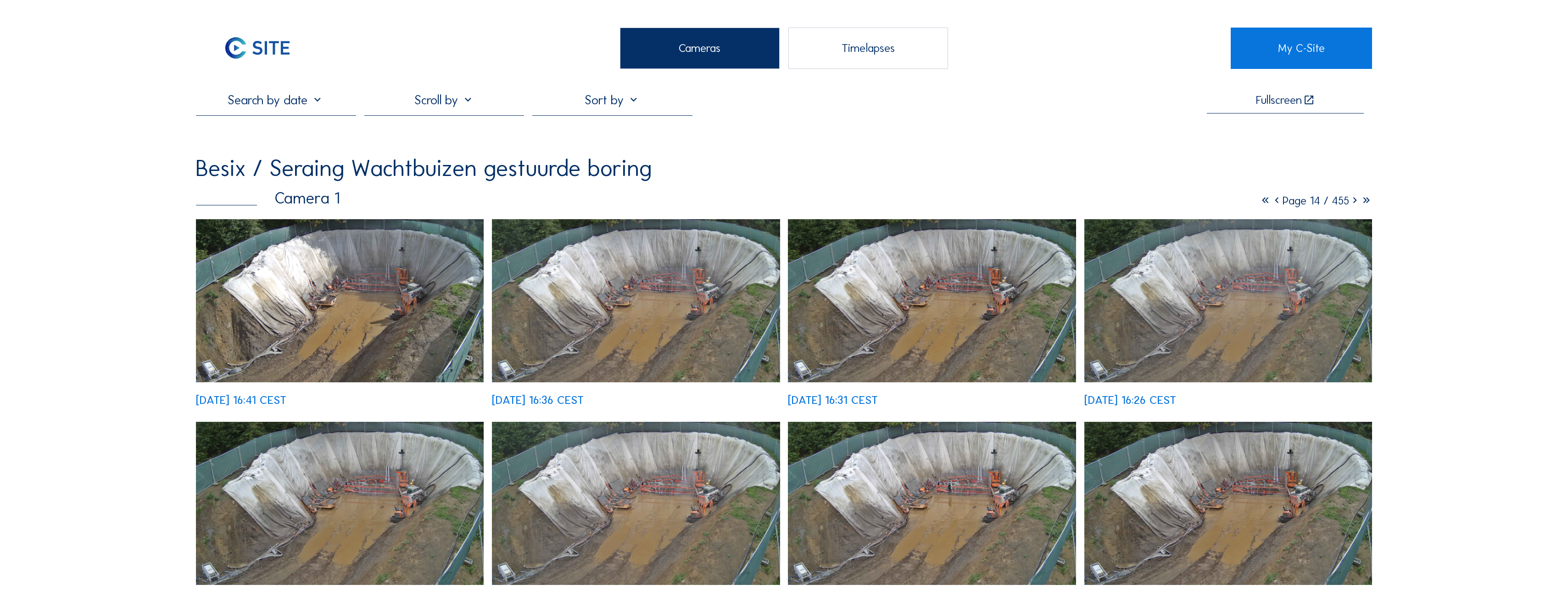
click at [870, 202] on icon at bounding box center [1354, 201] width 11 height 14
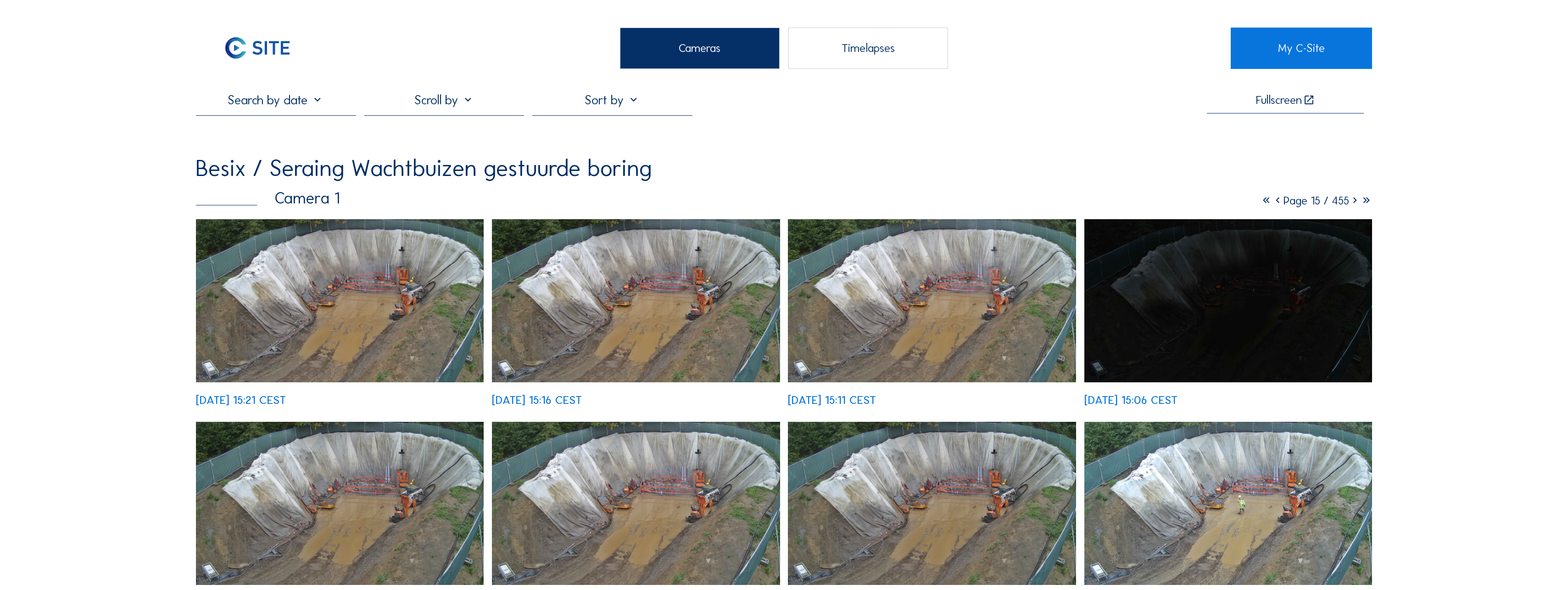
click at [870, 202] on icon at bounding box center [1354, 201] width 11 height 14
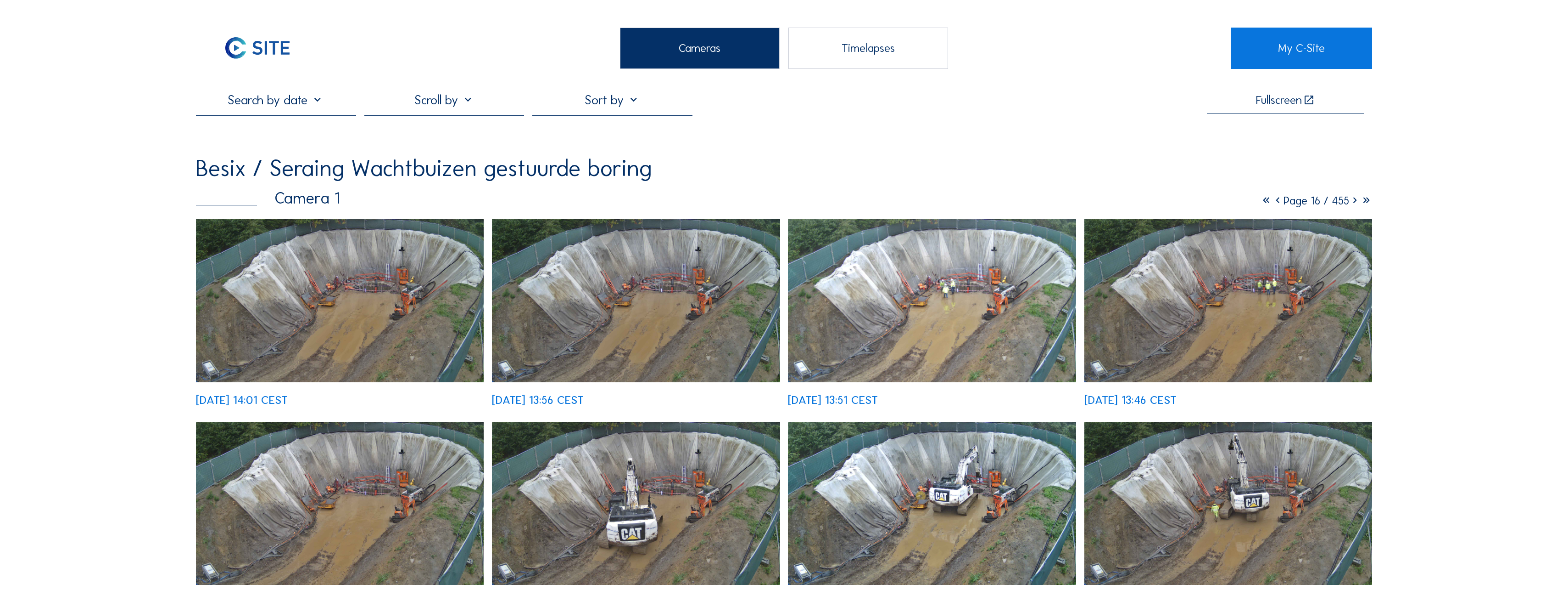
click at [870, 202] on icon at bounding box center [1354, 201] width 11 height 14
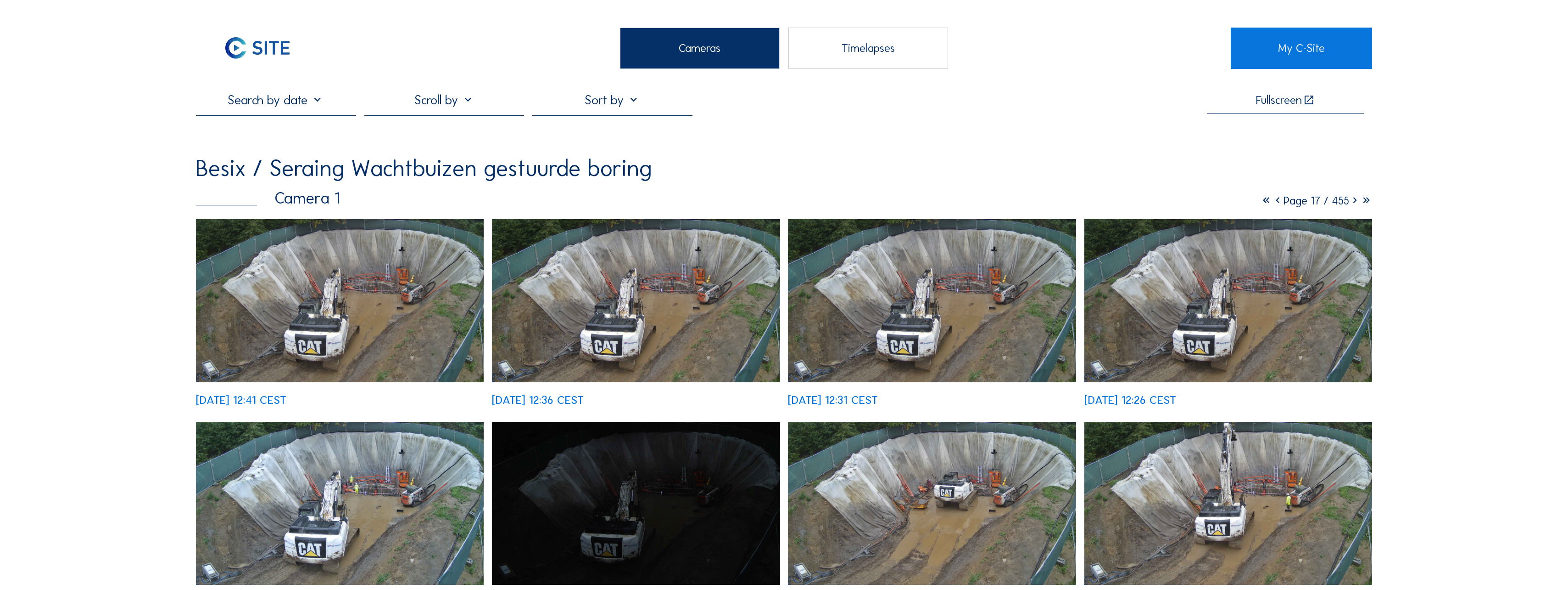
click at [870, 202] on icon at bounding box center [1354, 201] width 11 height 14
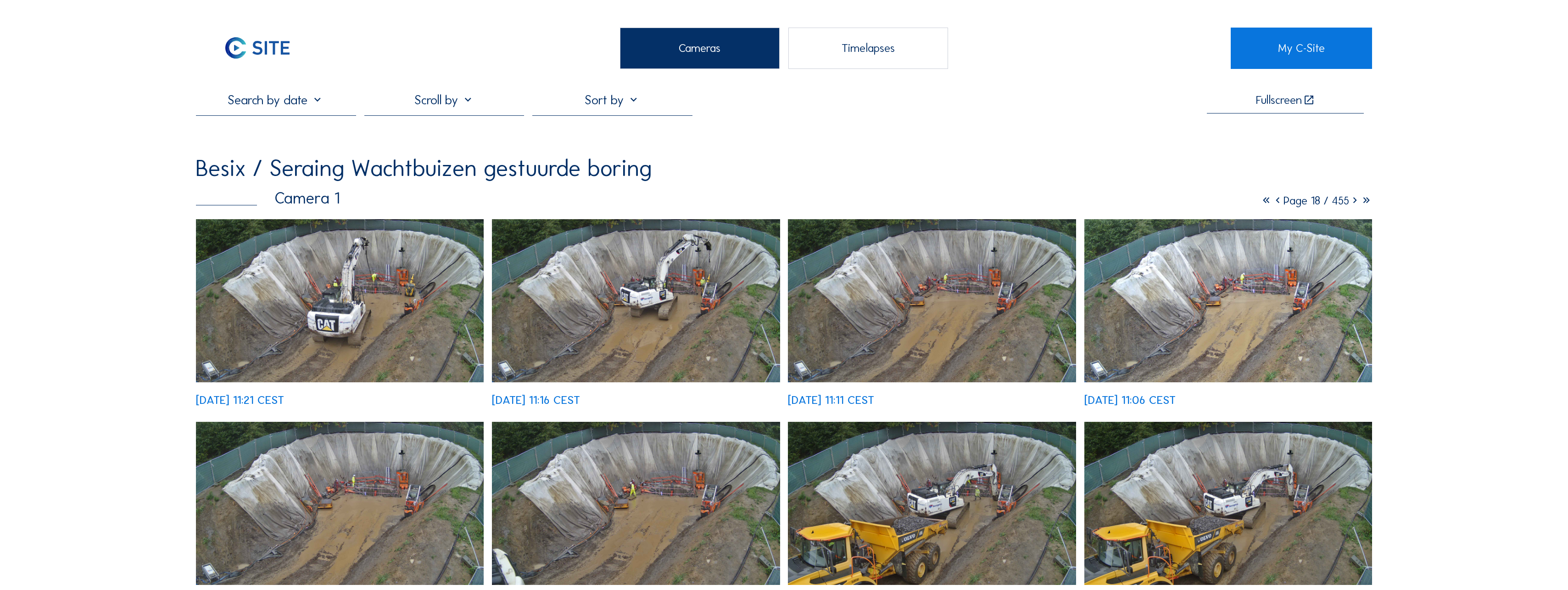
click at [870, 202] on icon at bounding box center [1354, 201] width 11 height 14
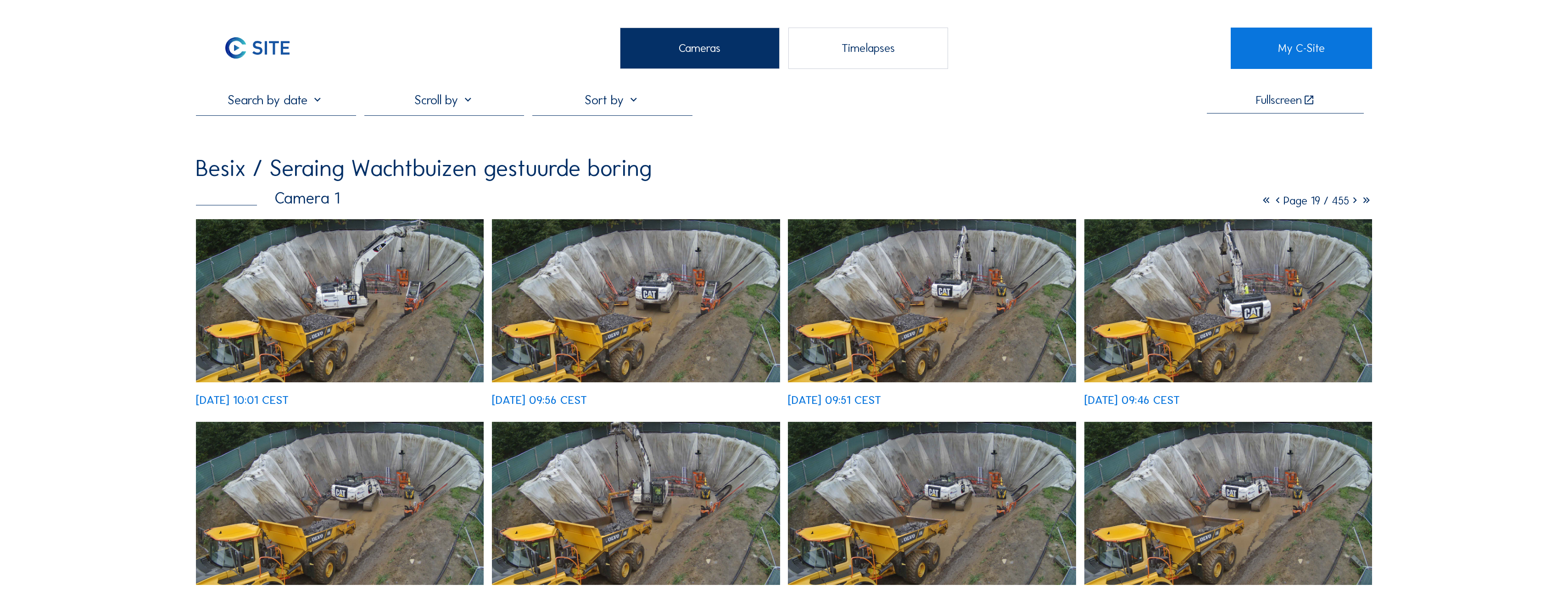
click at [870, 202] on icon at bounding box center [1354, 201] width 11 height 14
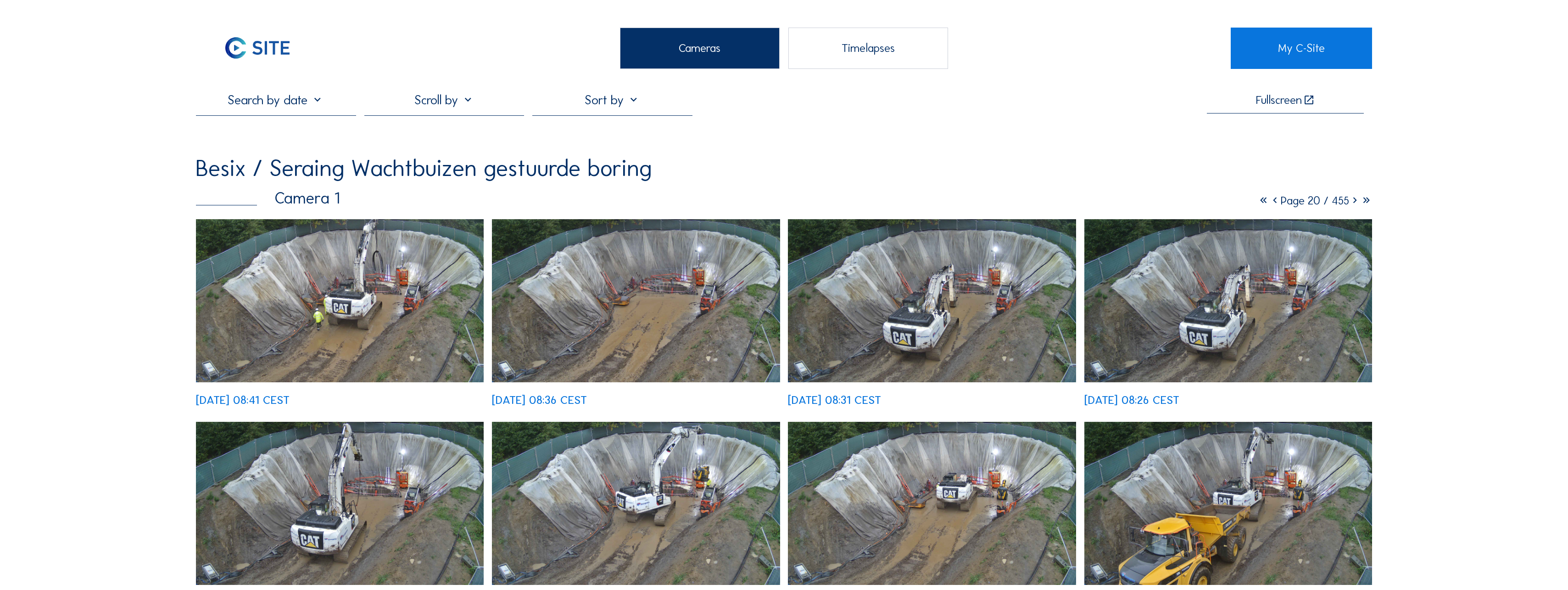
click at [870, 202] on icon at bounding box center [1354, 201] width 11 height 14
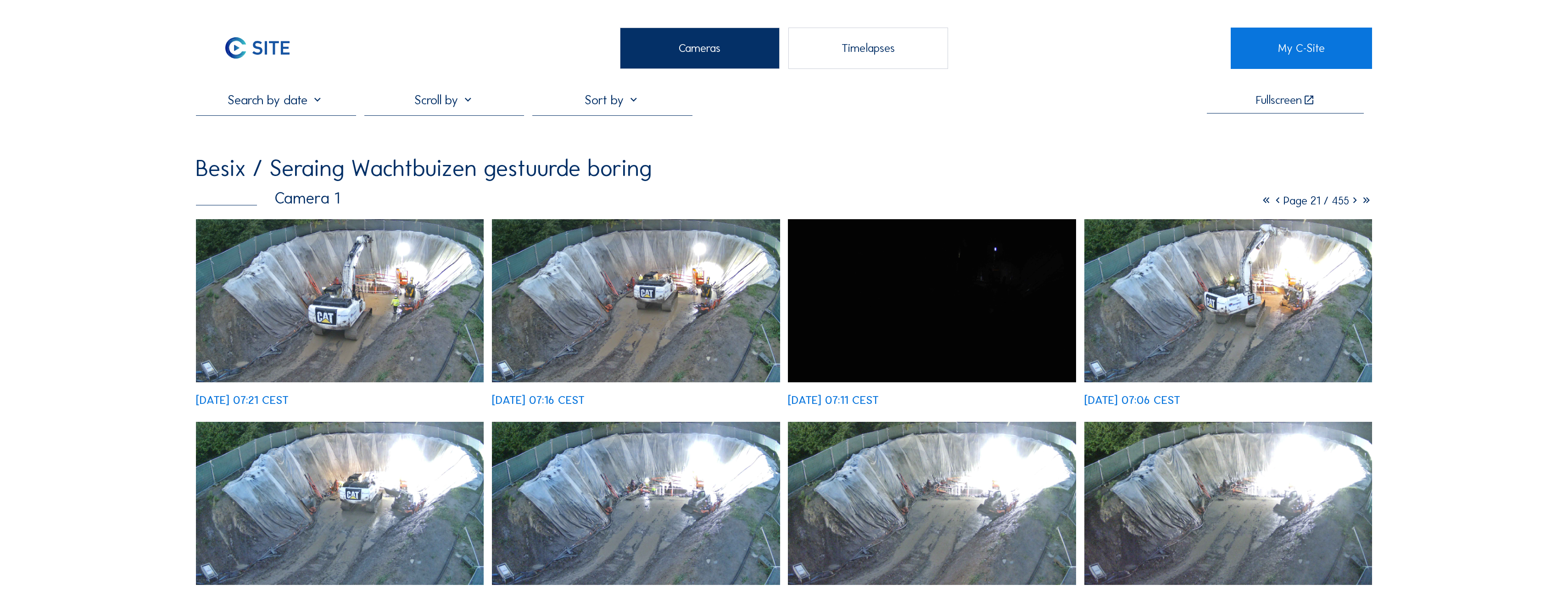
click at [870, 202] on icon at bounding box center [1354, 201] width 11 height 14
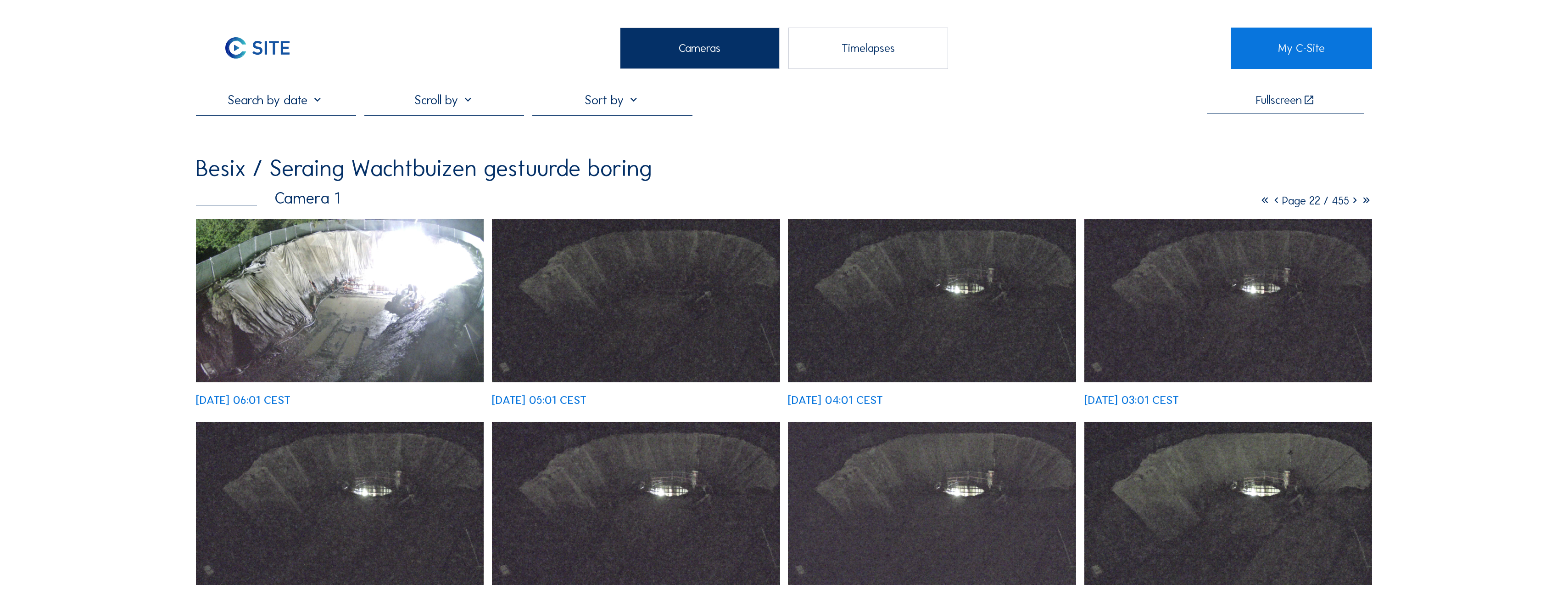
click at [870, 202] on icon at bounding box center [1354, 201] width 11 height 14
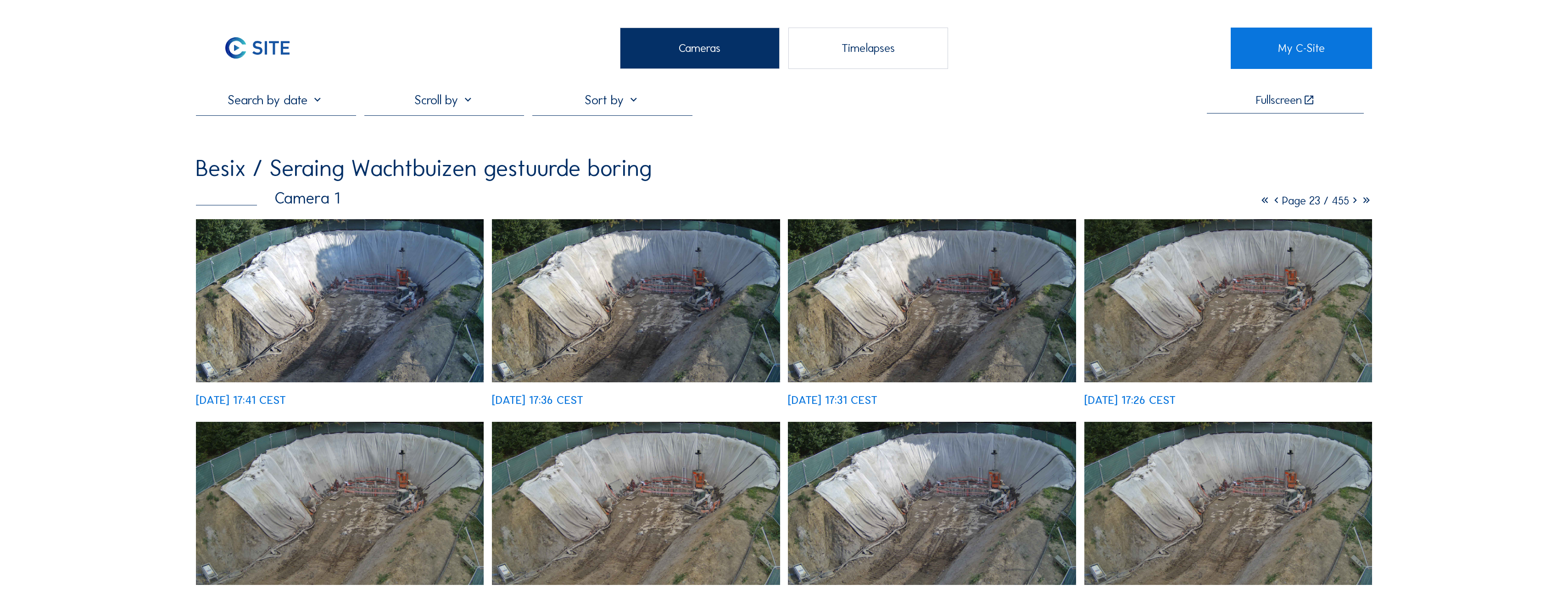
click at [870, 202] on icon at bounding box center [1354, 201] width 11 height 14
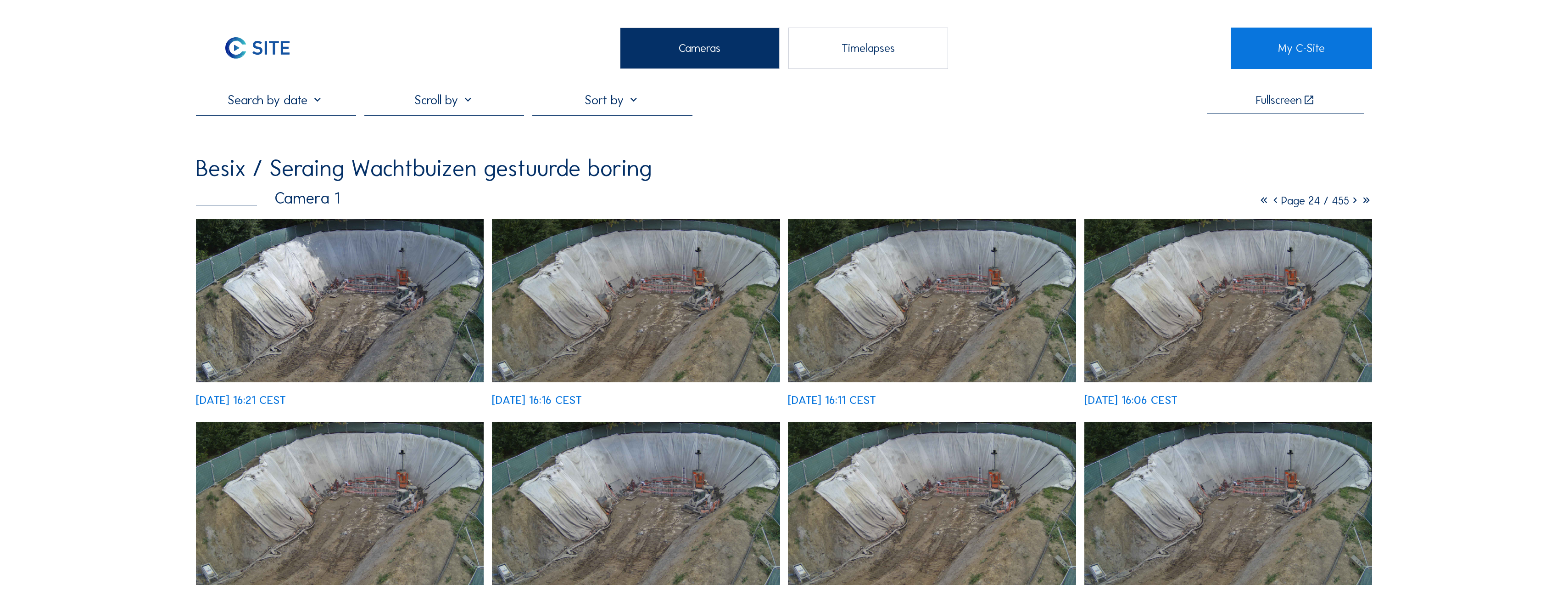
click at [870, 202] on icon at bounding box center [1354, 201] width 11 height 14
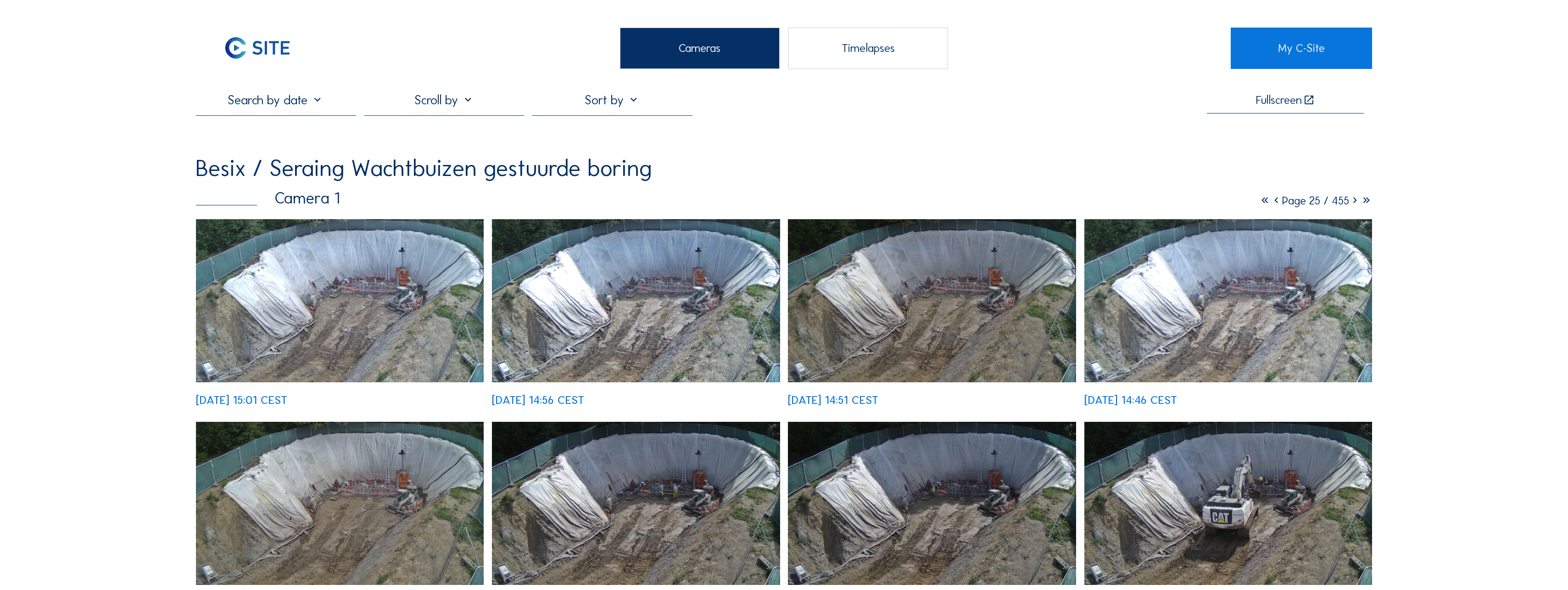
click at [870, 202] on icon at bounding box center [1354, 201] width 11 height 14
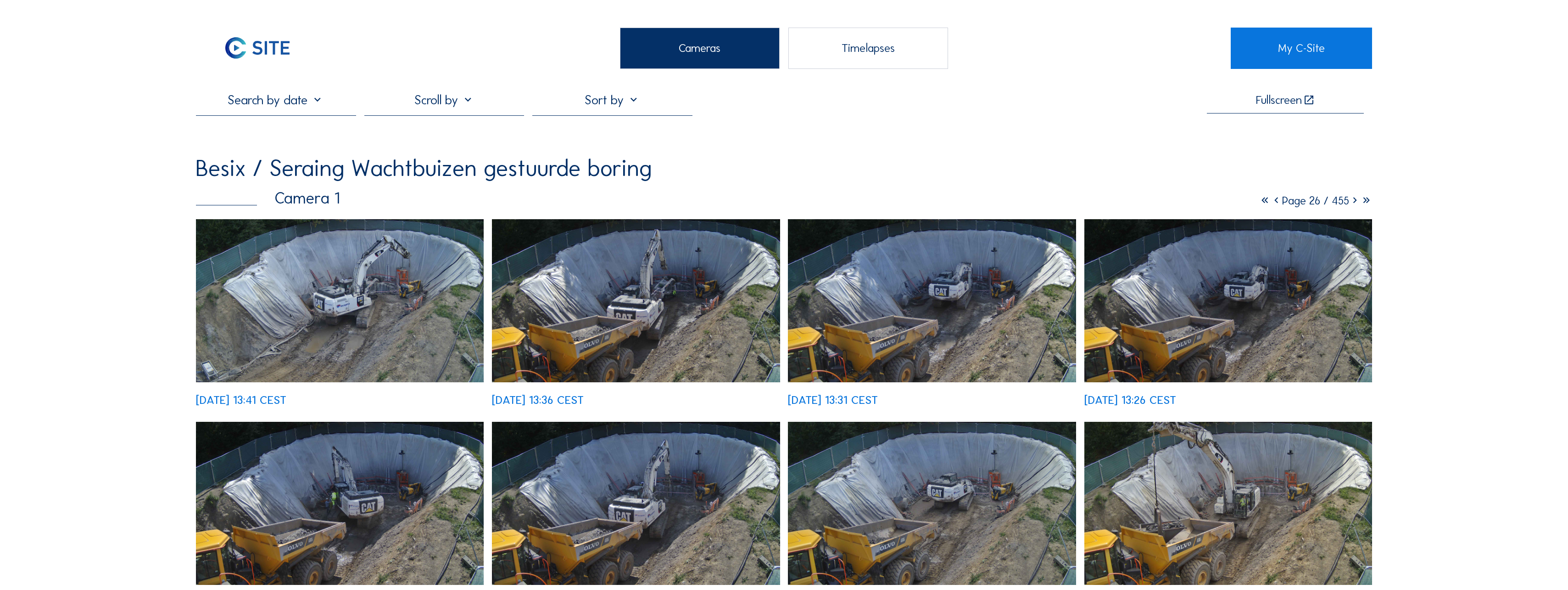
click at [870, 202] on icon at bounding box center [1354, 201] width 11 height 14
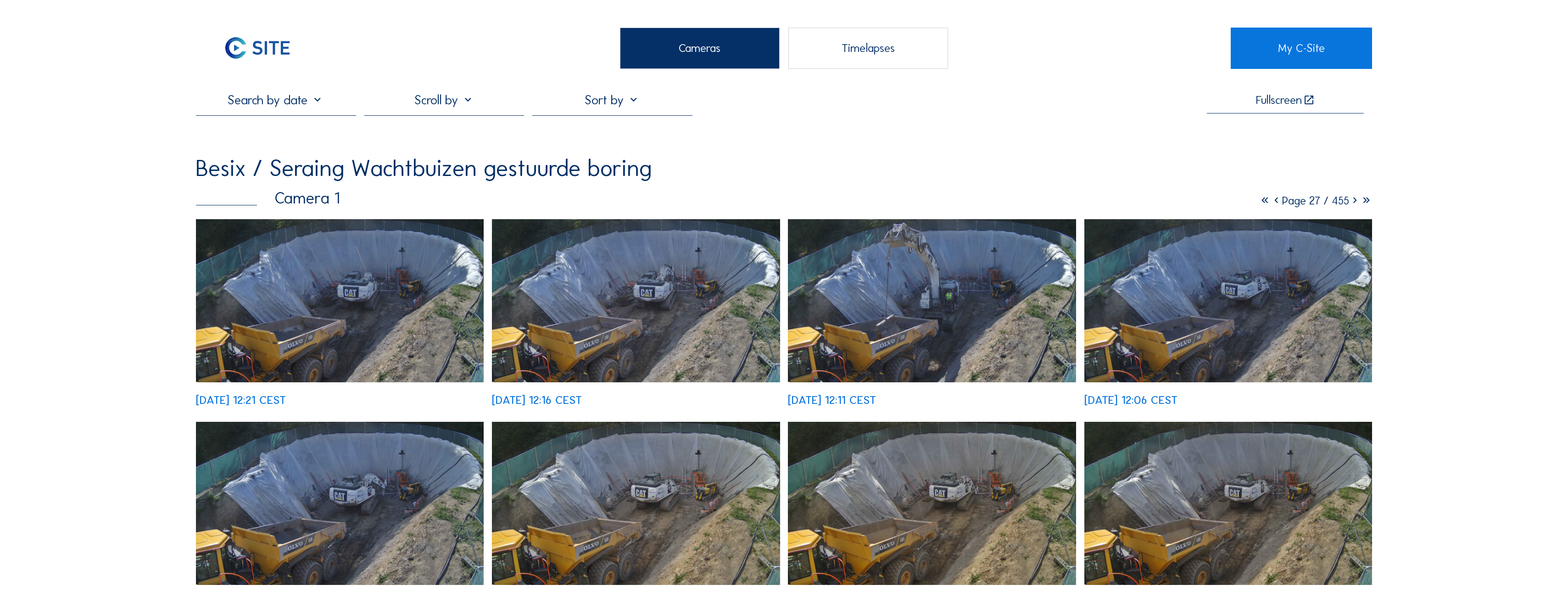
click at [870, 202] on icon at bounding box center [1354, 201] width 11 height 14
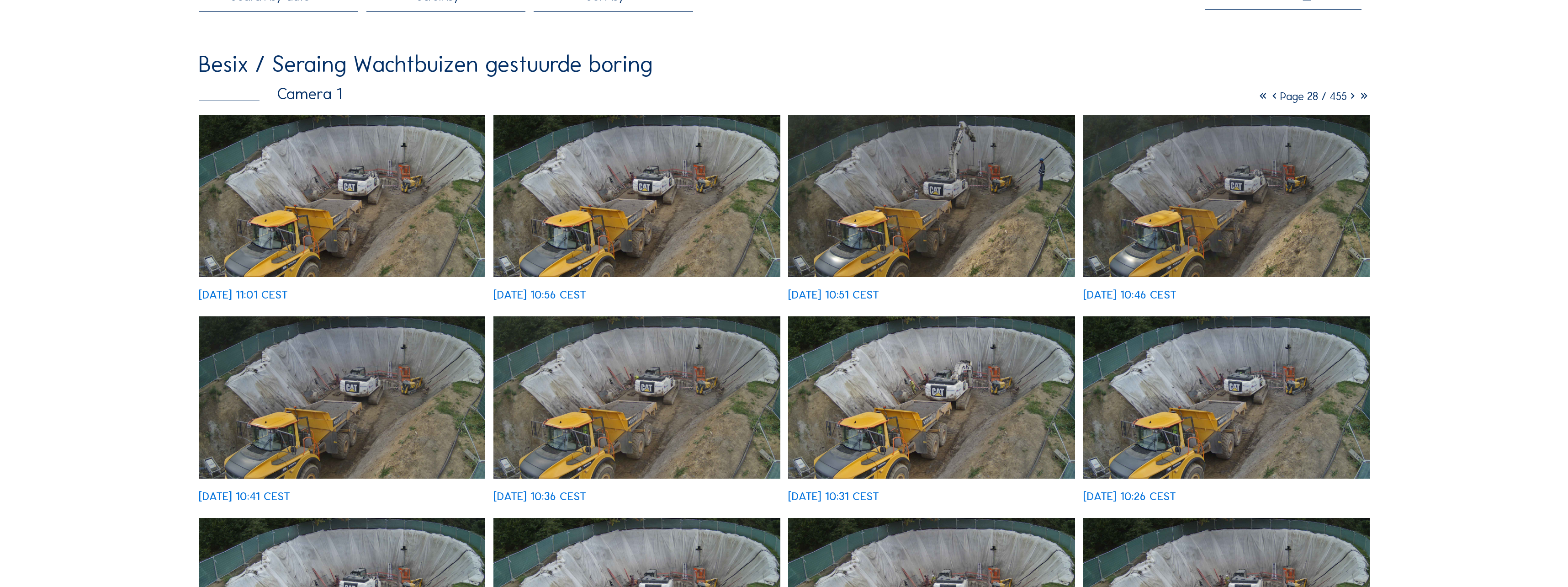
scroll to position [228, 0]
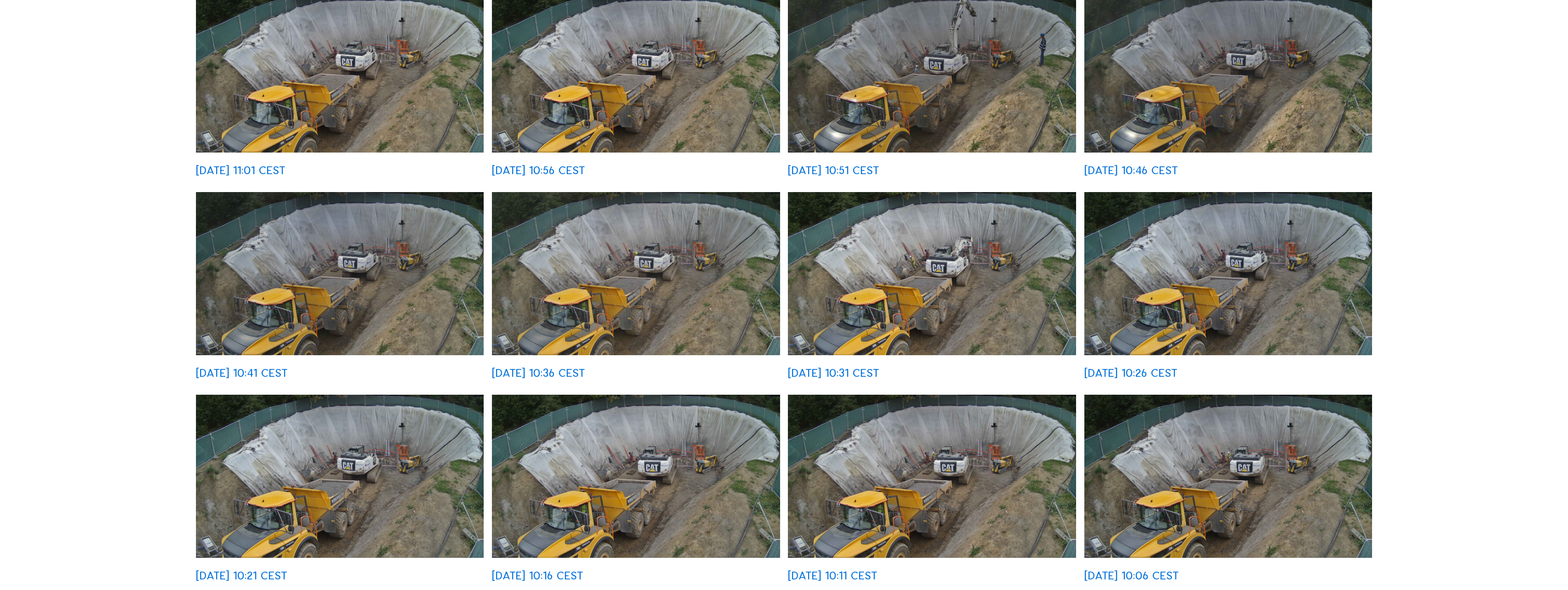
click at [870, 298] on img at bounding box center [932, 274] width 287 height 163
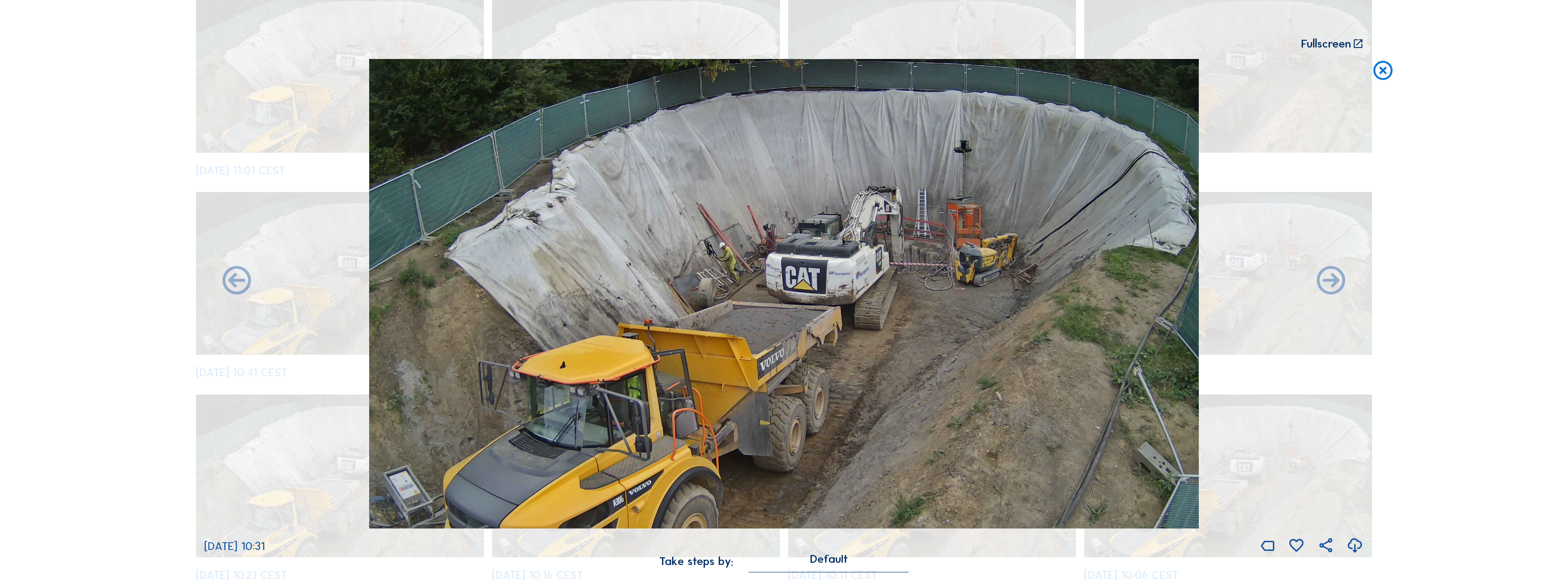
click at [866, 372] on img at bounding box center [784, 293] width 830 height 469
